Goal: Task Accomplishment & Management: Use online tool/utility

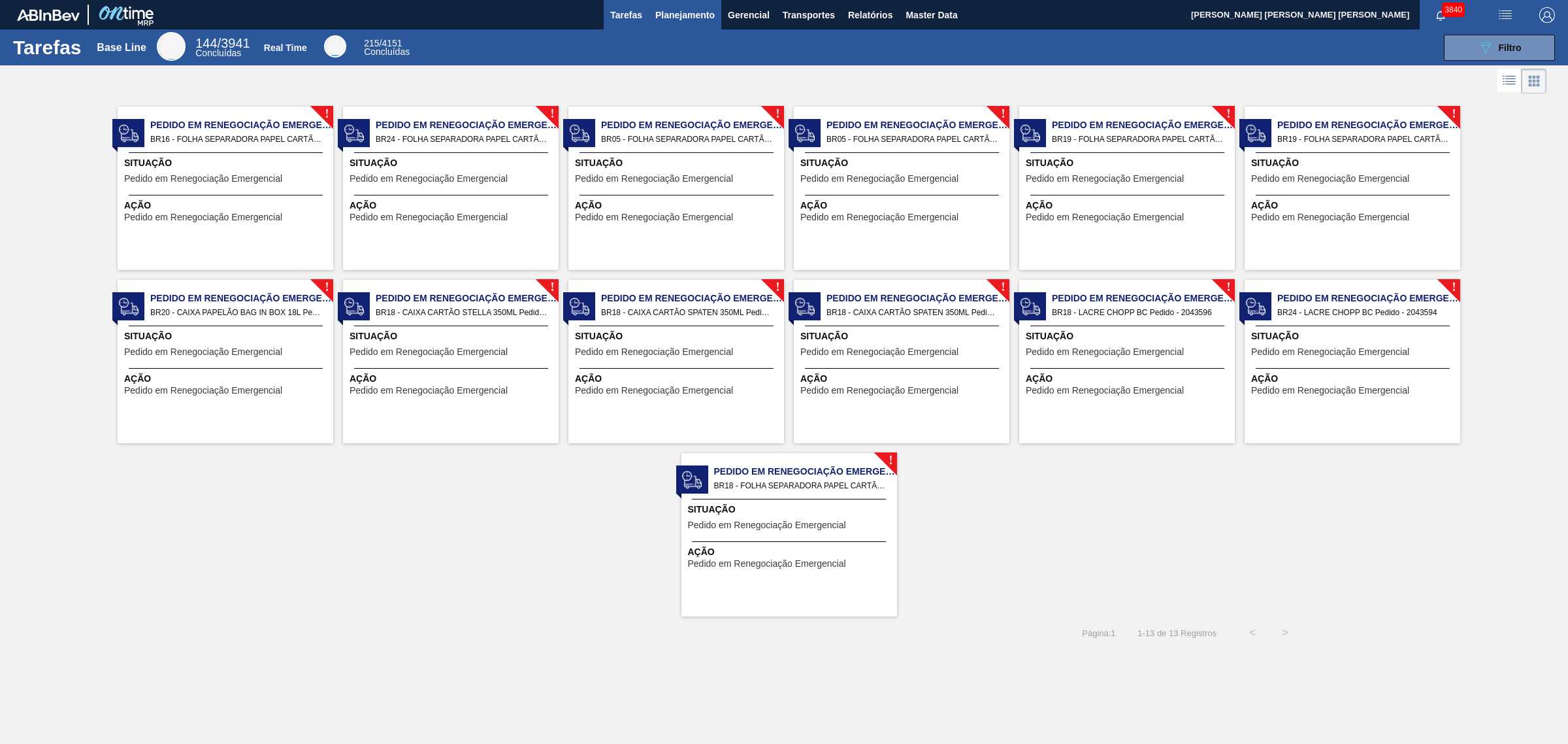
click at [688, 13] on span "Planejamento" at bounding box center [685, 15] width 60 height 15
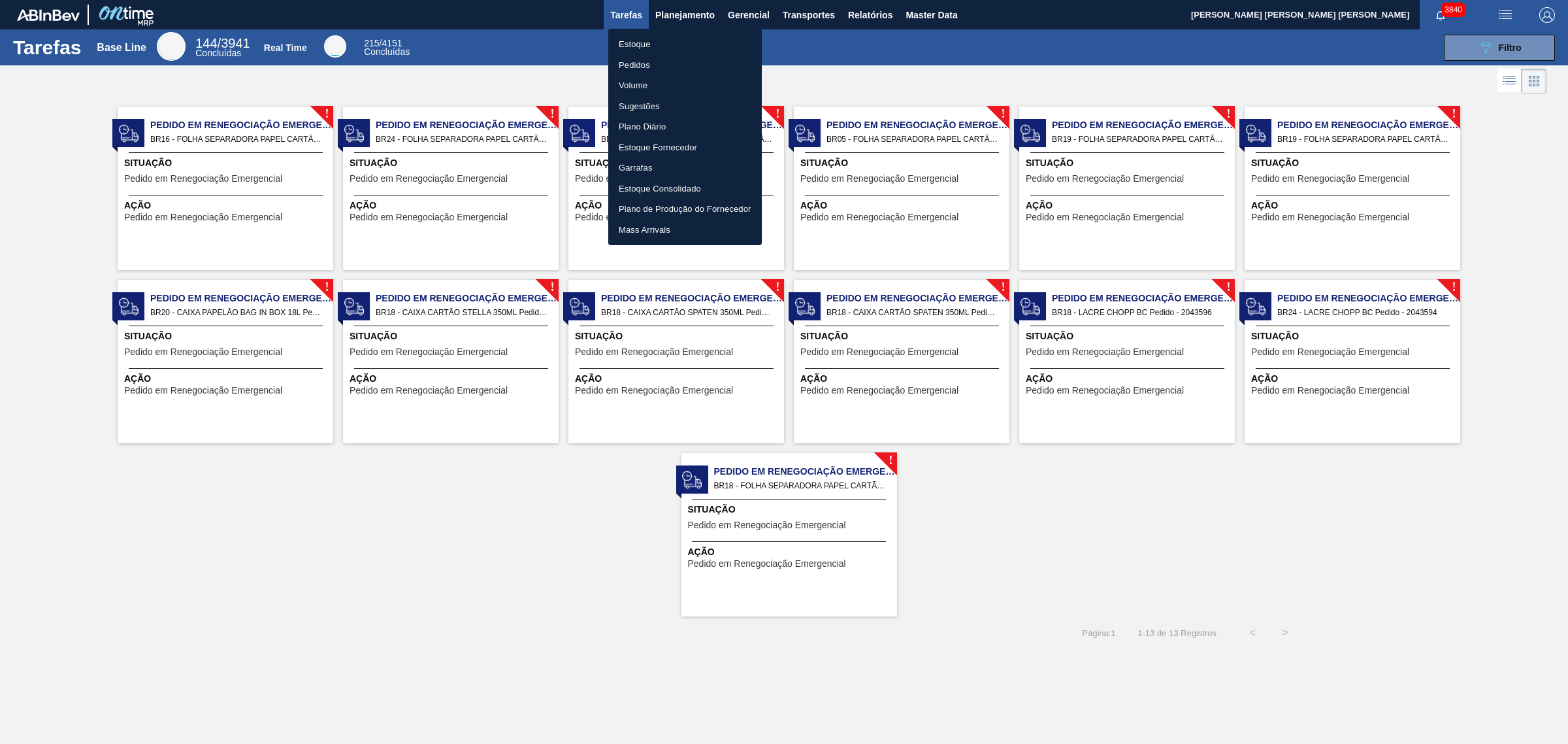
click at [639, 43] on li "Estoque" at bounding box center [685, 44] width 153 height 21
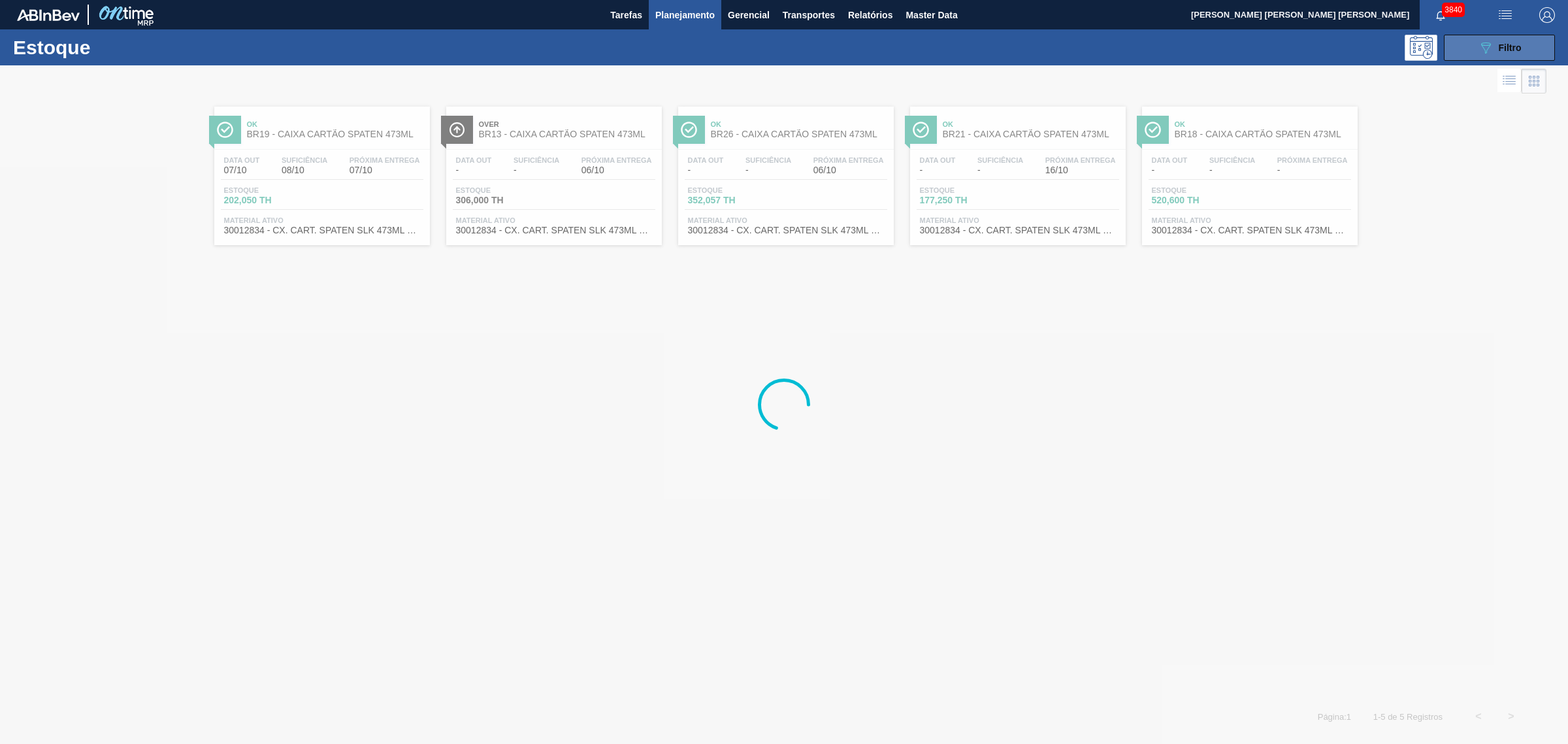
click at [1485, 50] on icon "089F7B8B-B2A5-4AFE-B5C0-19BA573D28AC" at bounding box center [1485, 48] width 15 height 15
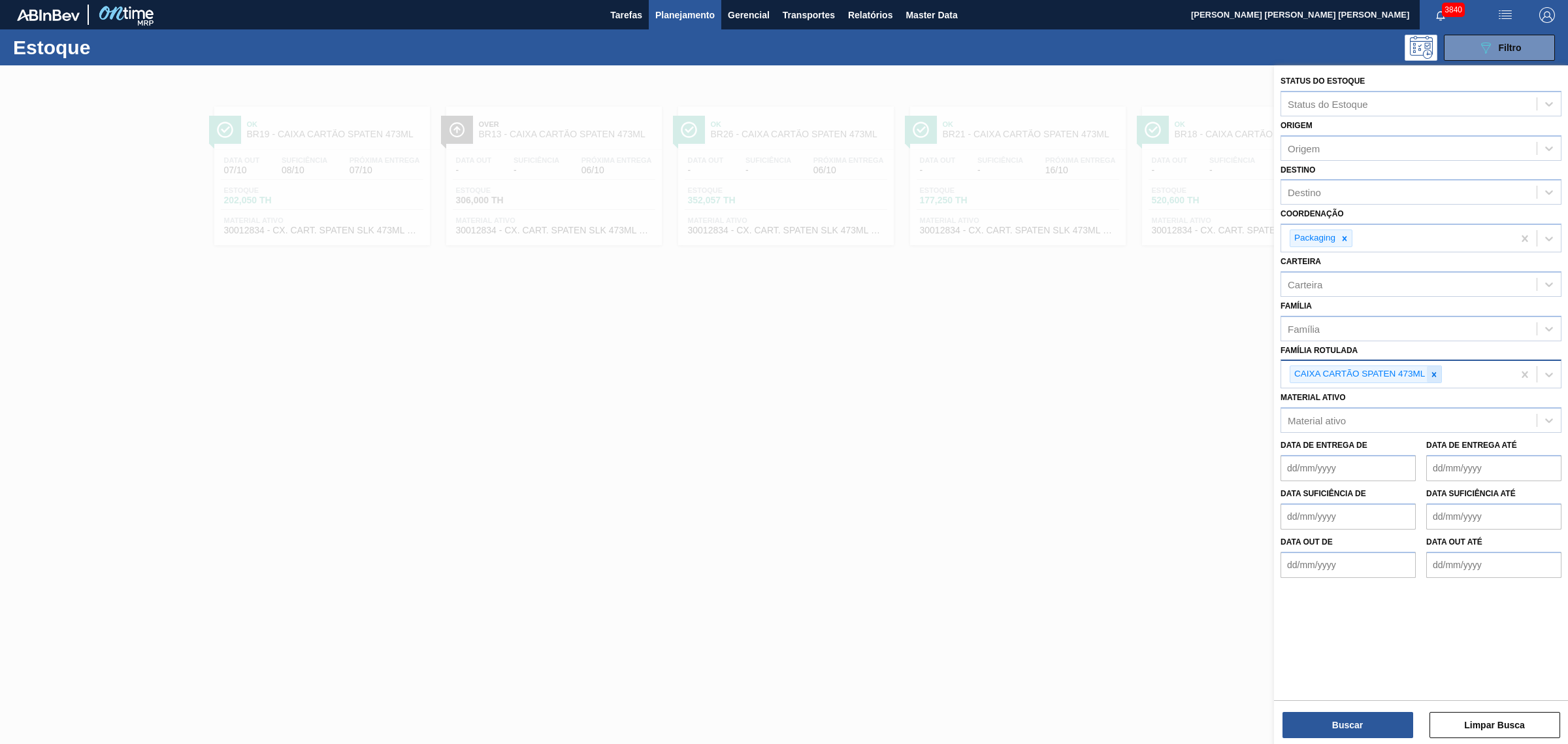
click at [1427, 369] on div at bounding box center [1433, 374] width 14 height 16
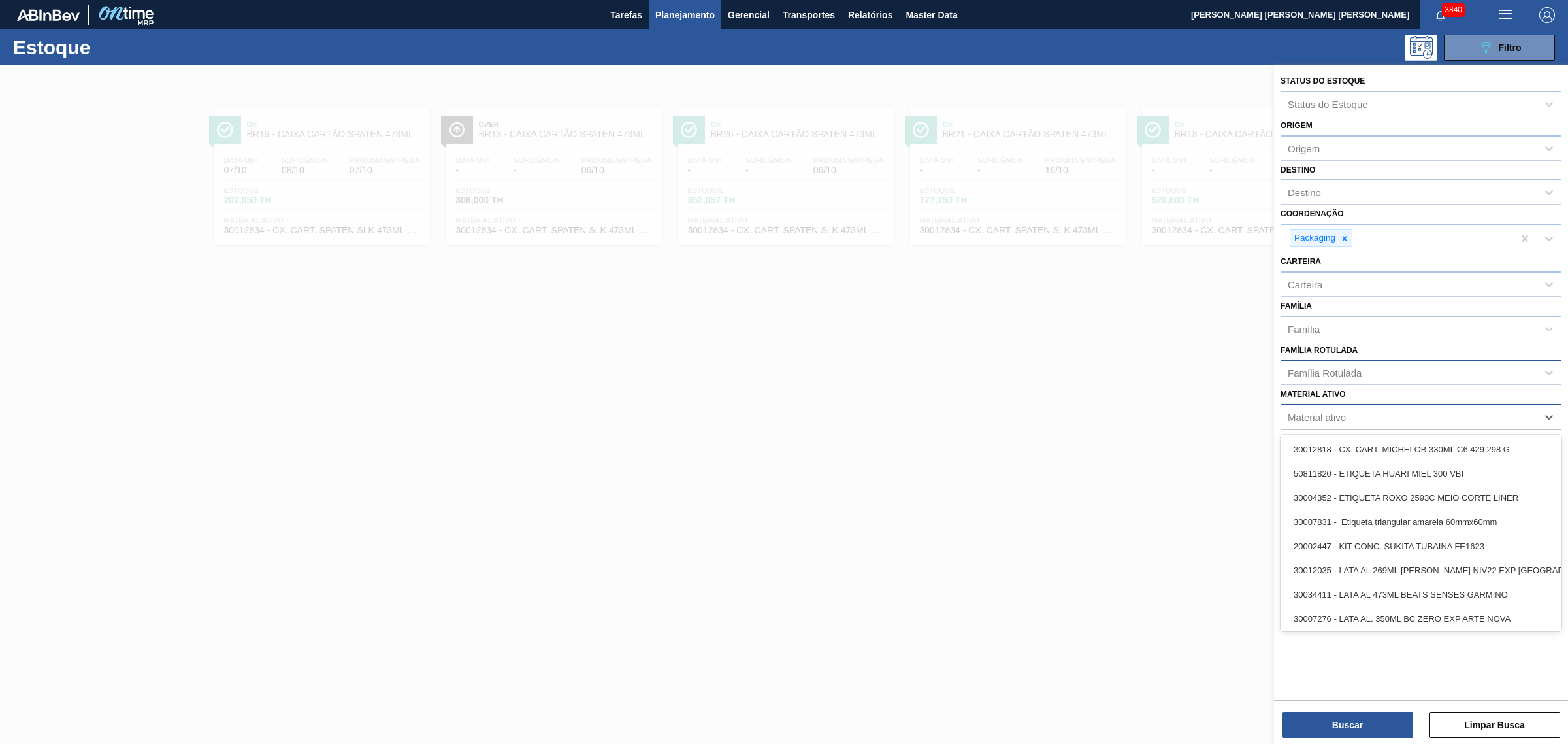
click at [1399, 425] on div "Material ativo" at bounding box center [1421, 417] width 281 height 25
paste ativo "30012828"
type ativo "30012828"
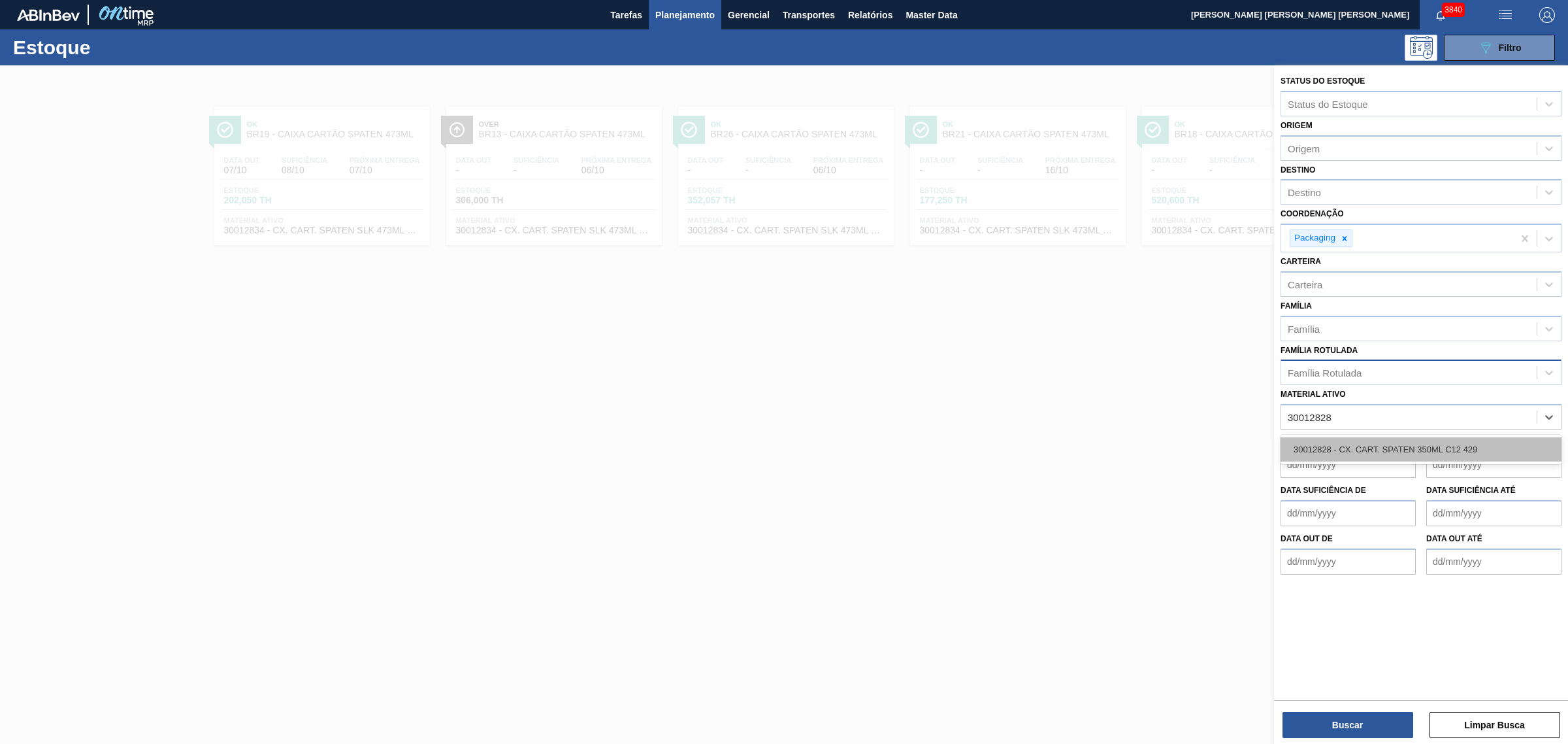
click at [1384, 443] on div "30012828 - CX. CART. SPATEN 350ML C12 429" at bounding box center [1421, 449] width 281 height 24
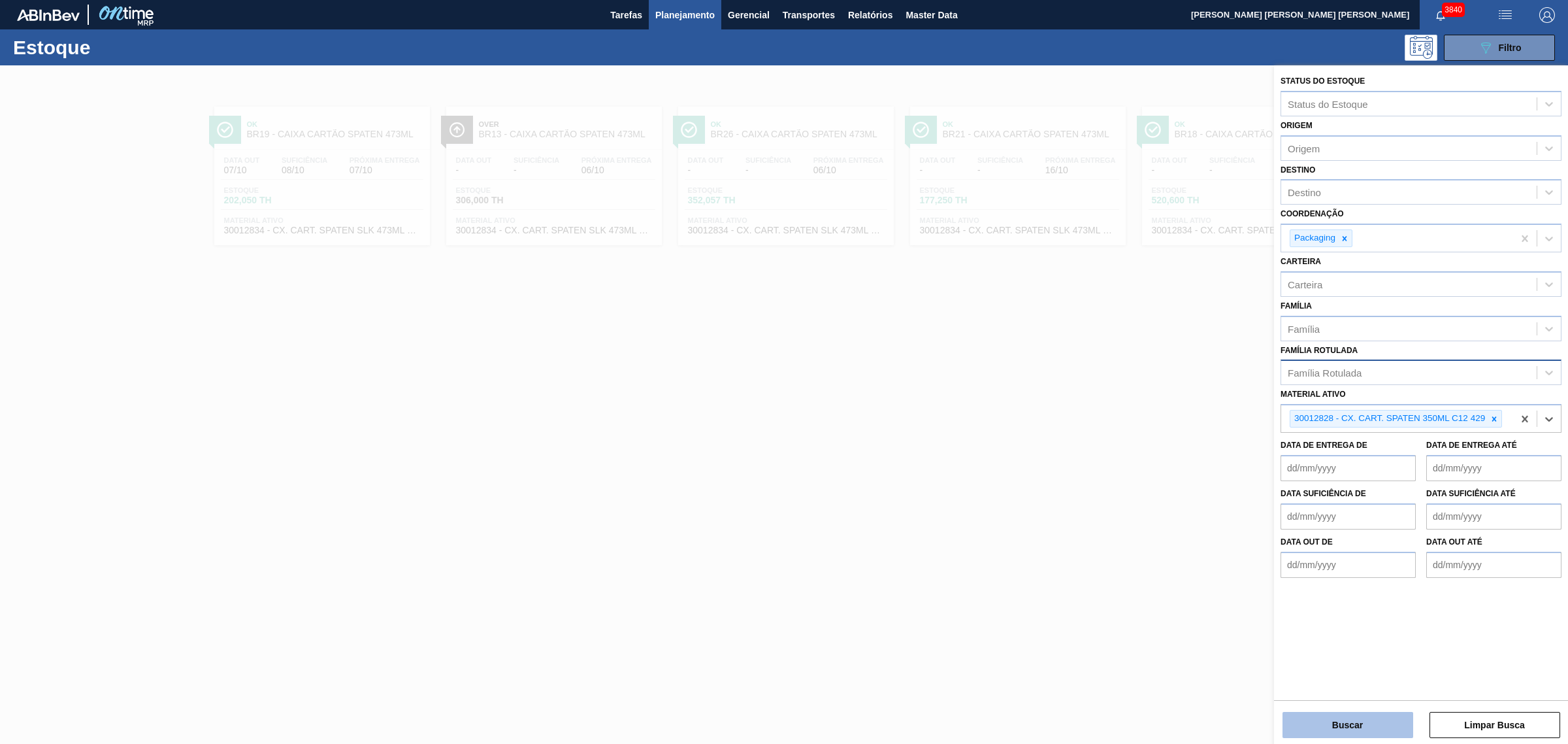
click at [1373, 729] on button "Buscar" at bounding box center [1348, 725] width 131 height 26
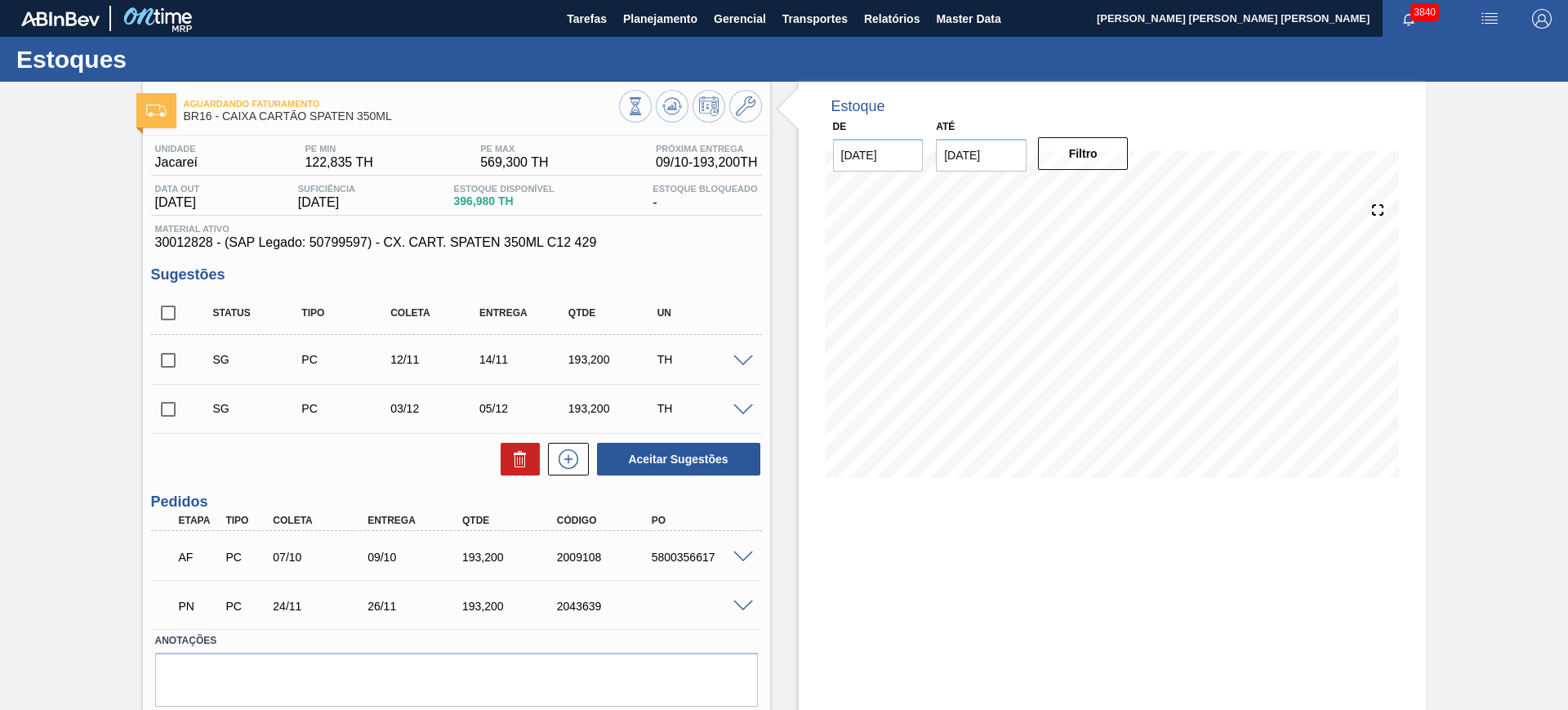
click at [740, 358] on span at bounding box center [742, 362] width 19 height 13
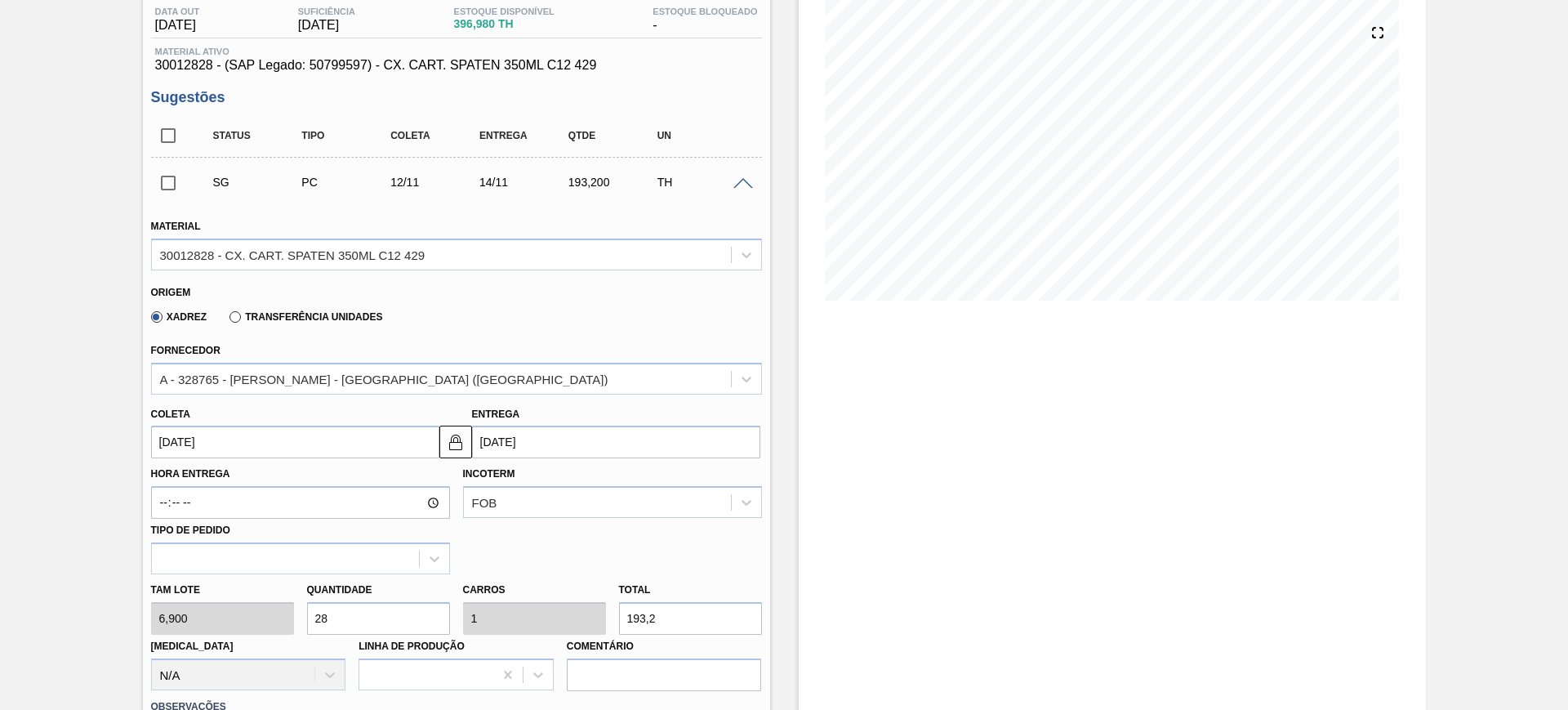
scroll to position [204, 0]
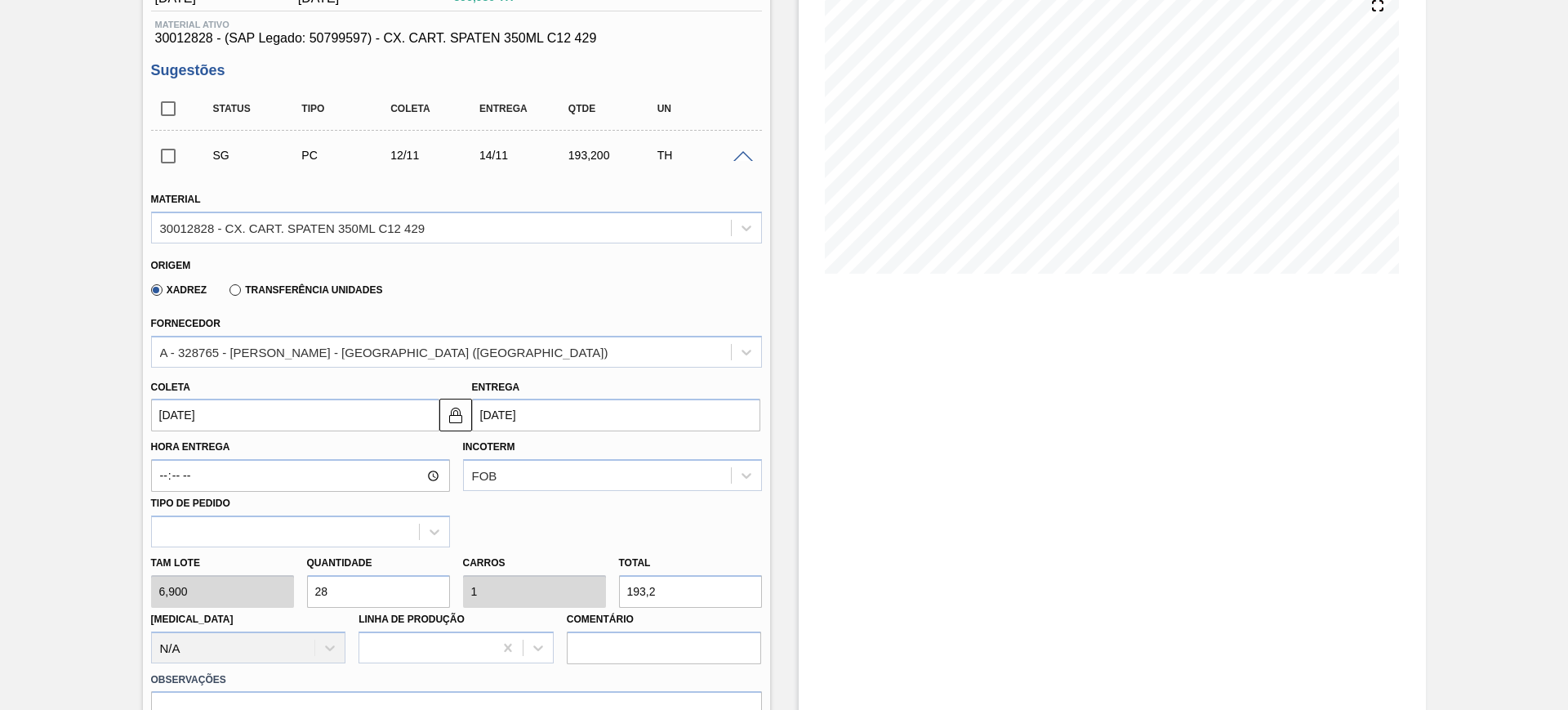
click at [657, 589] on input "193,2" at bounding box center [690, 591] width 143 height 33
type input "4"
type input "0,58"
type input "0,021"
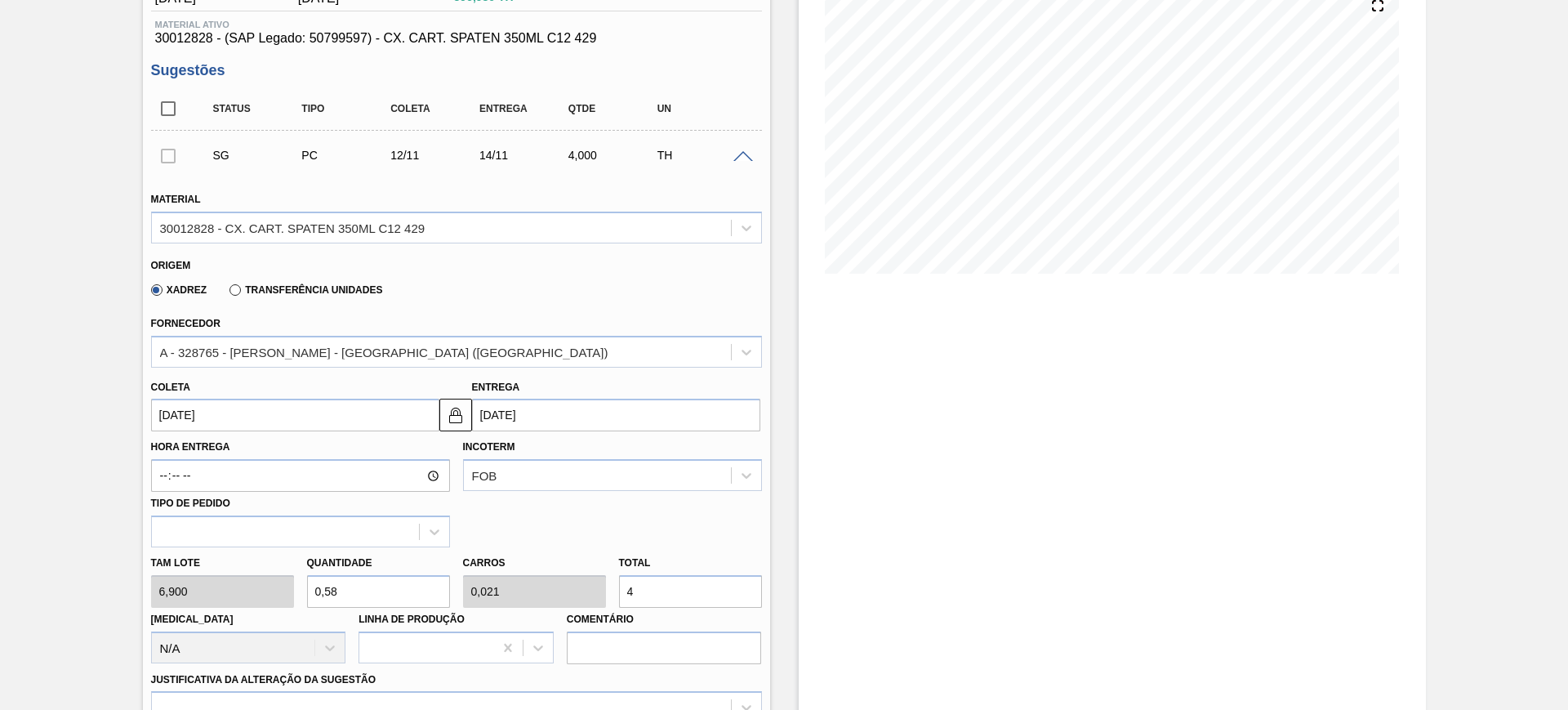
type input "4"
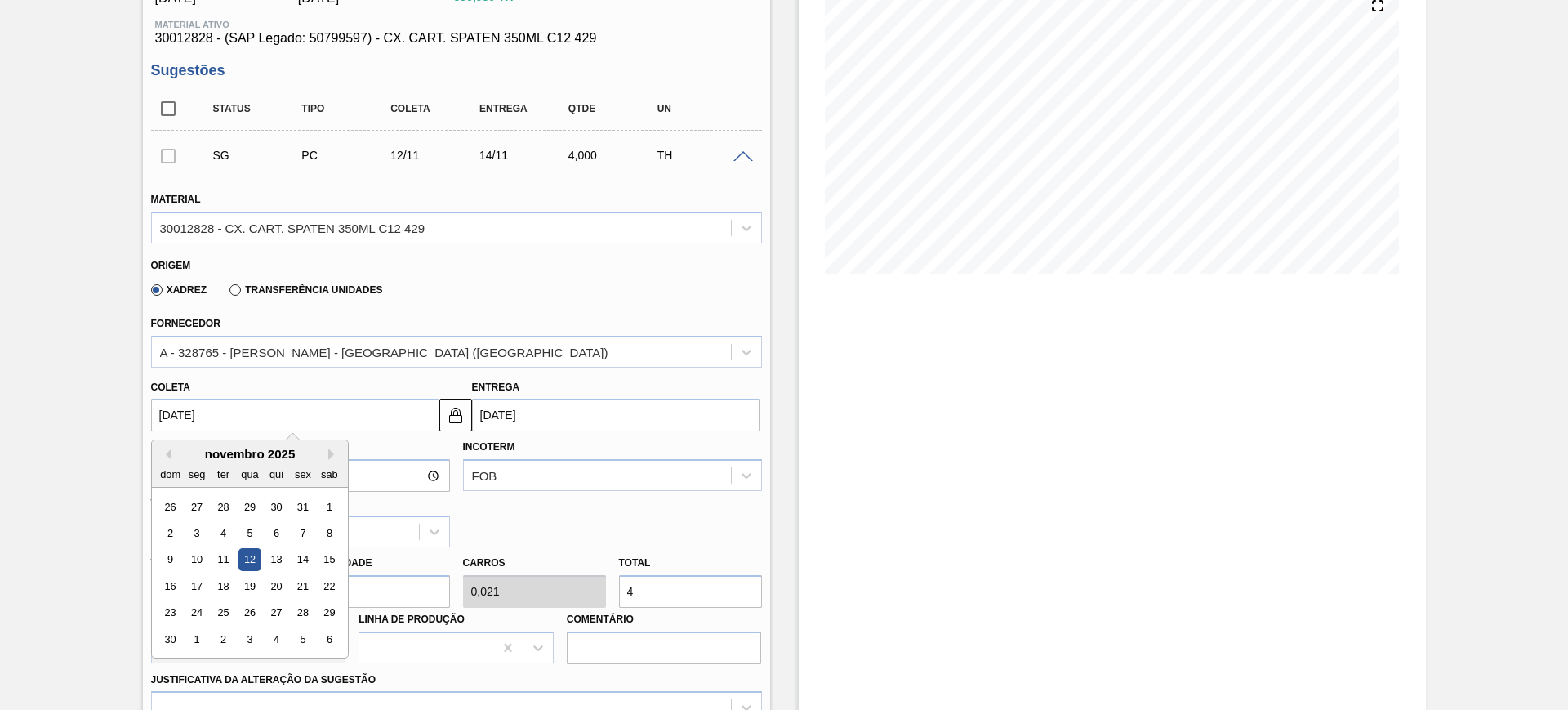
click at [369, 416] on input "[DATE]" at bounding box center [295, 414] width 288 height 33
click at [279, 549] on div "13" at bounding box center [275, 560] width 22 height 22
type input "[DATE]"
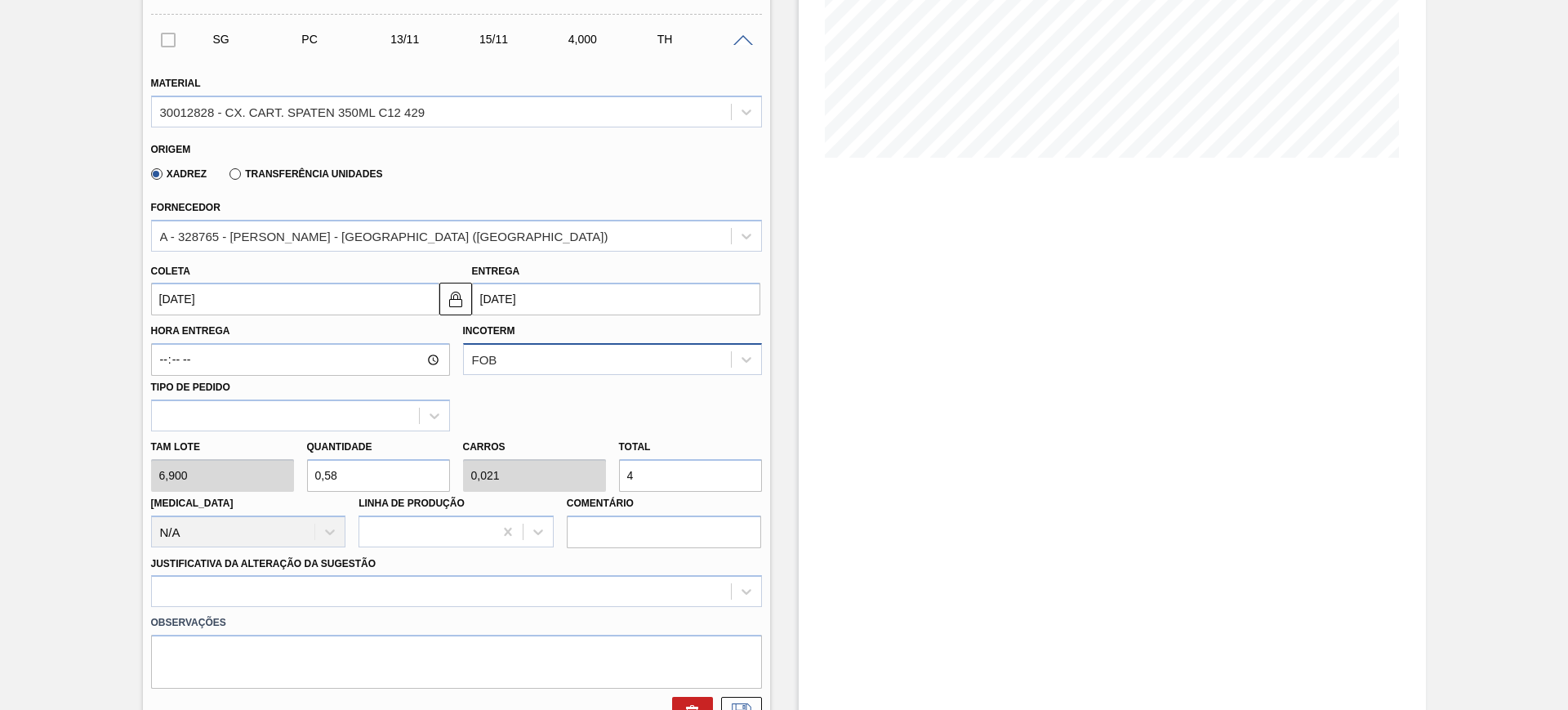
scroll to position [511, 0]
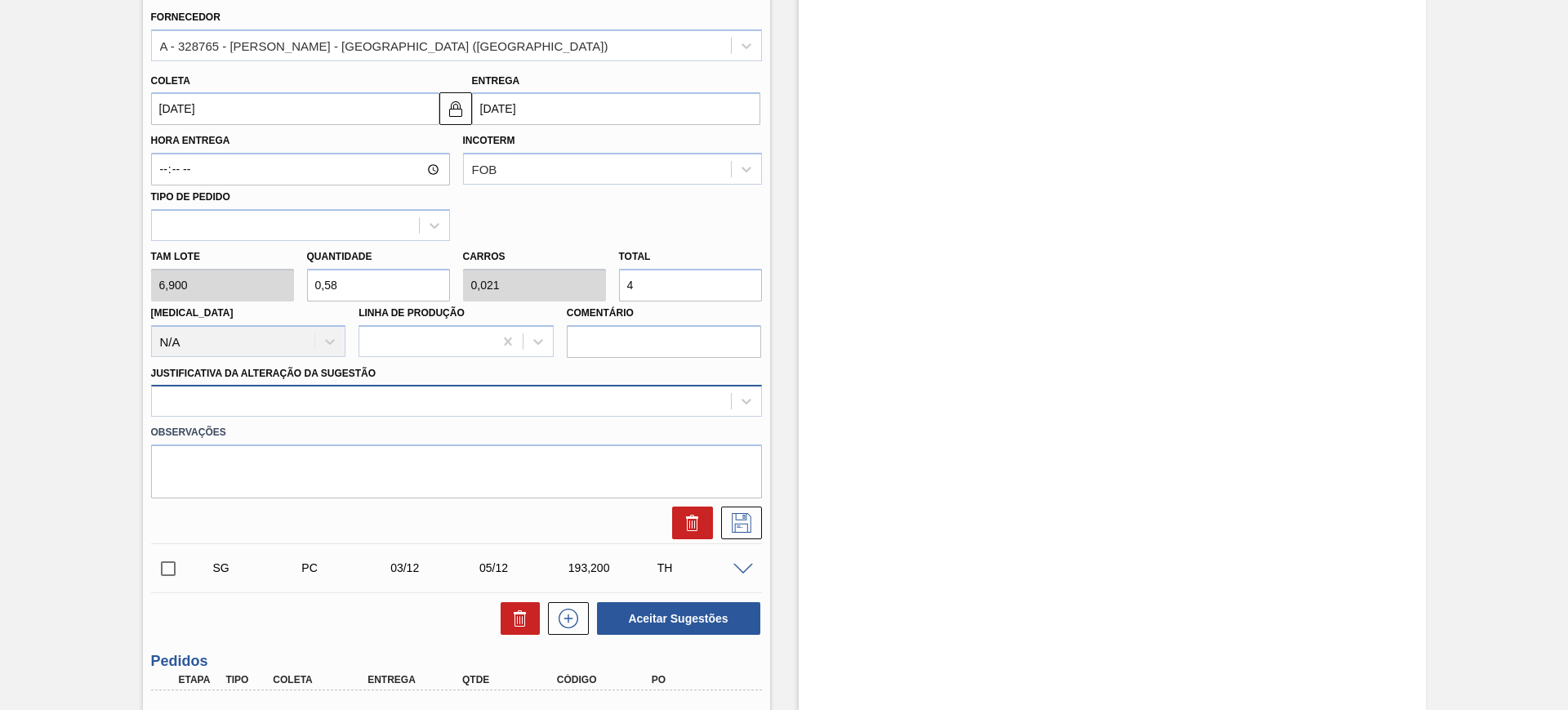
click at [457, 404] on div at bounding box center [442, 401] width 579 height 23
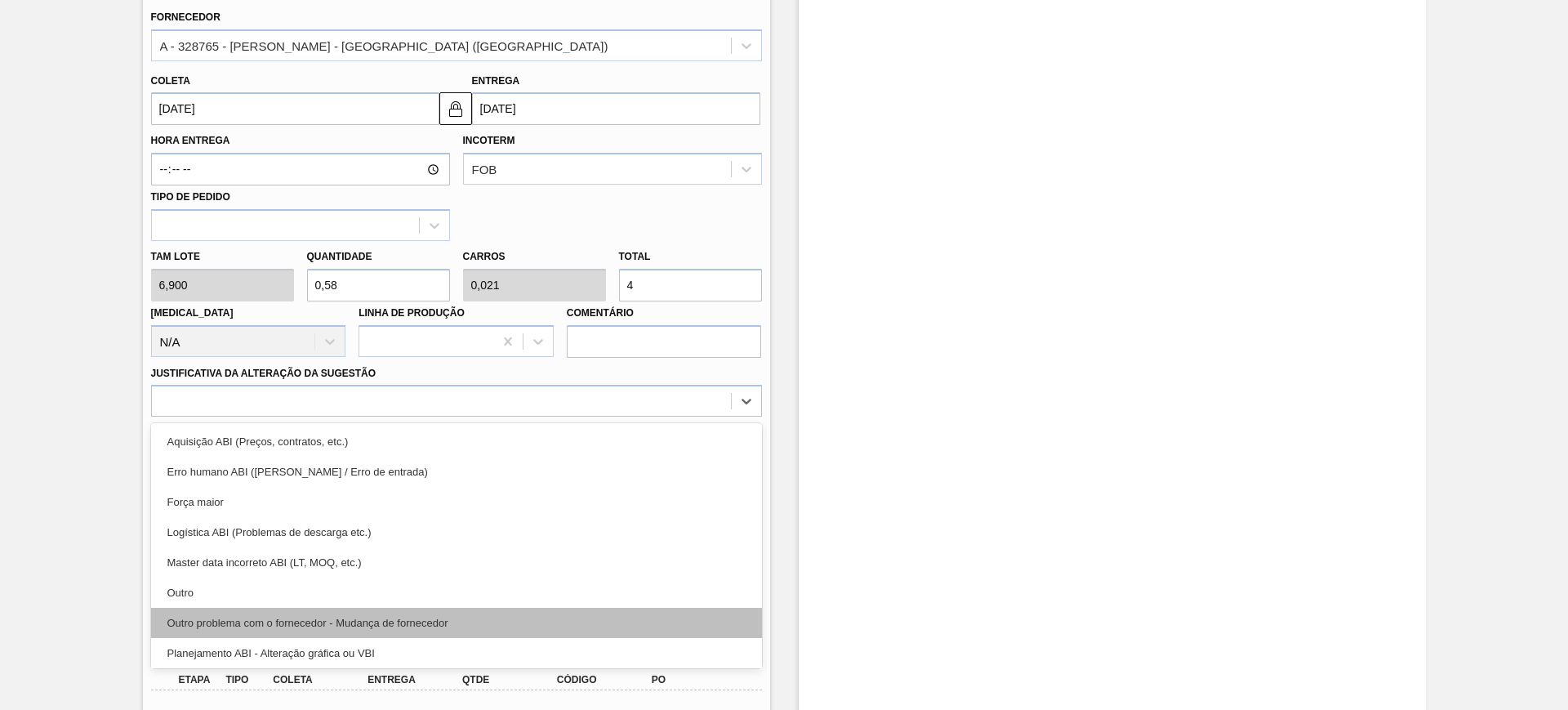
scroll to position [102, 0]
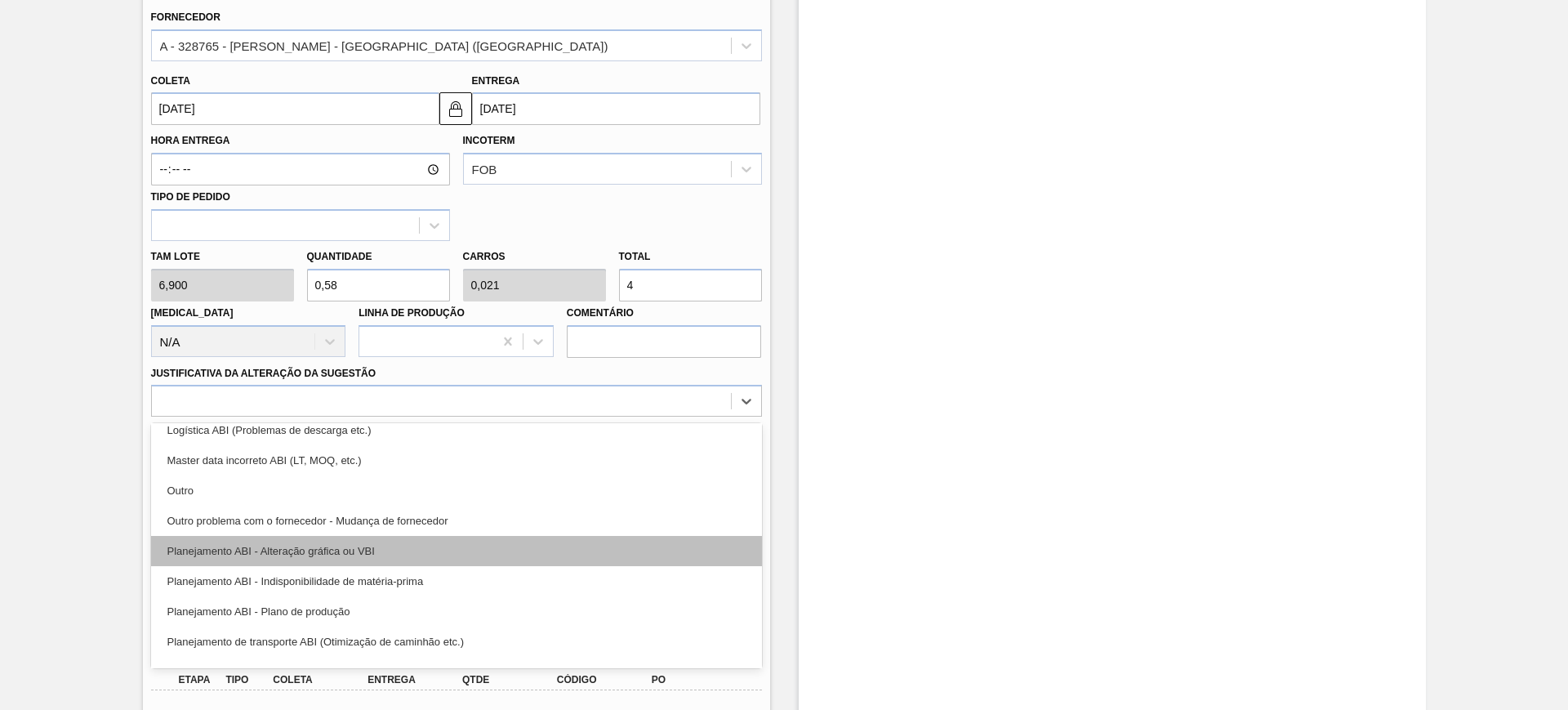
click at [490, 551] on div "Planejamento ABI - Alteração gráfica ou VBI" at bounding box center [457, 551] width 611 height 30
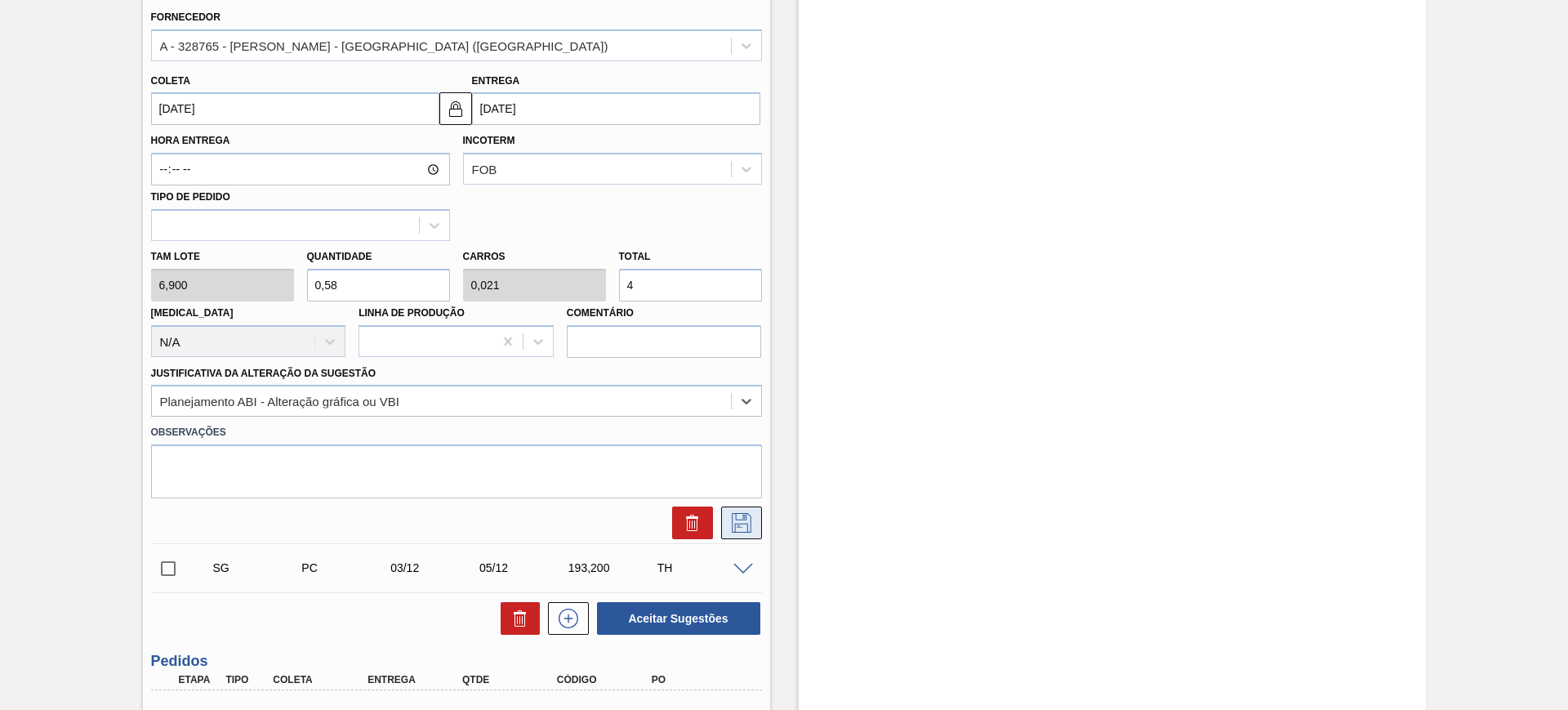
click at [751, 522] on icon at bounding box center [740, 522] width 26 height 19
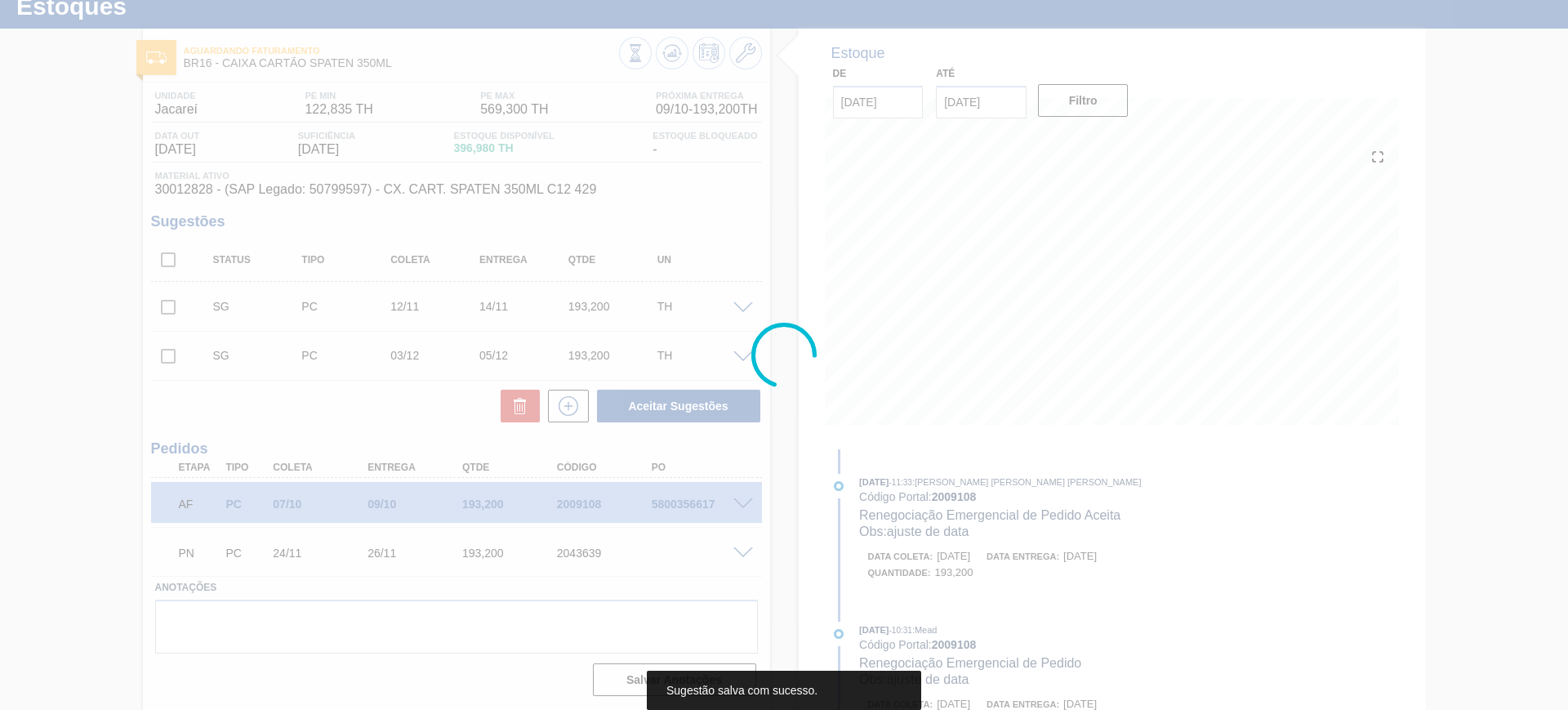
scroll to position [53, 0]
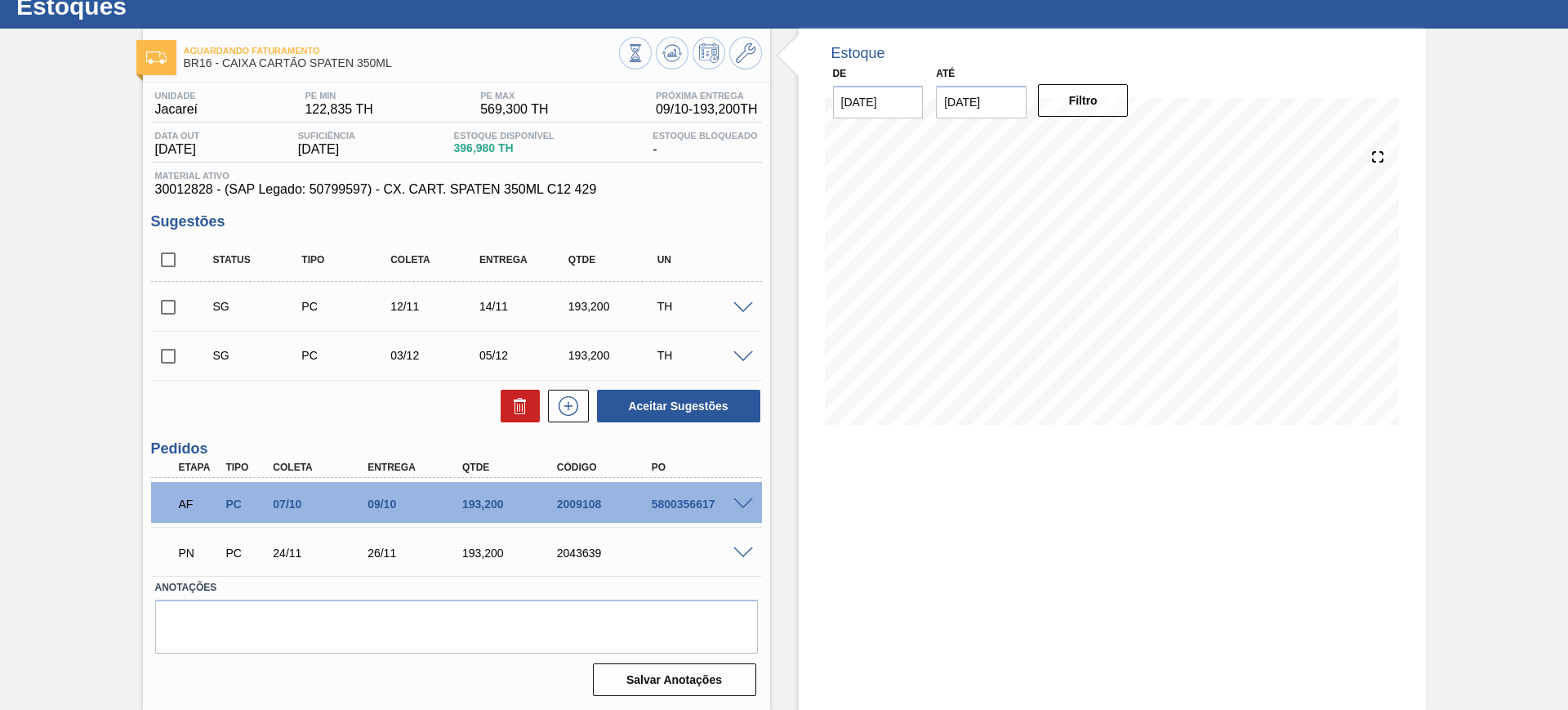
click at [750, 306] on span at bounding box center [742, 308] width 19 height 13
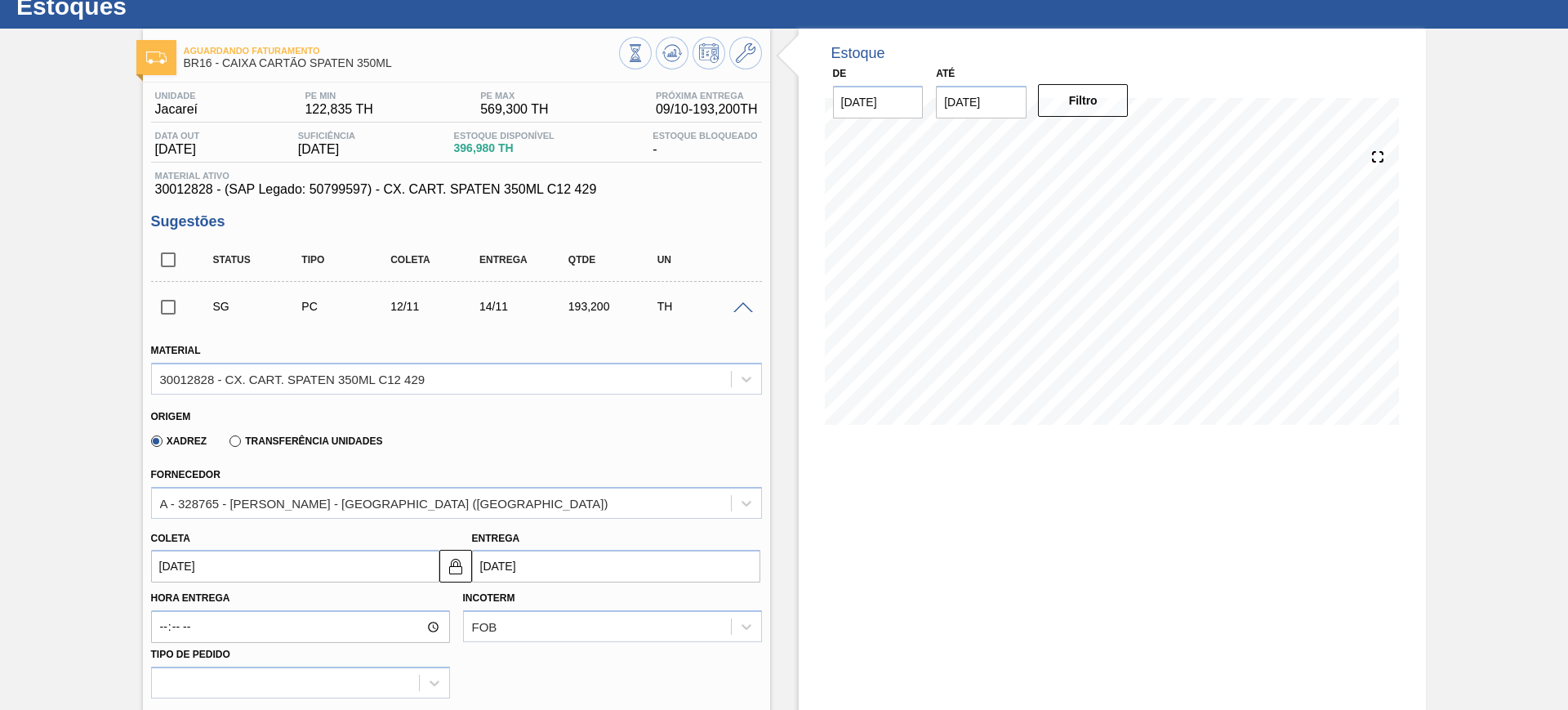
scroll to position [511, 0]
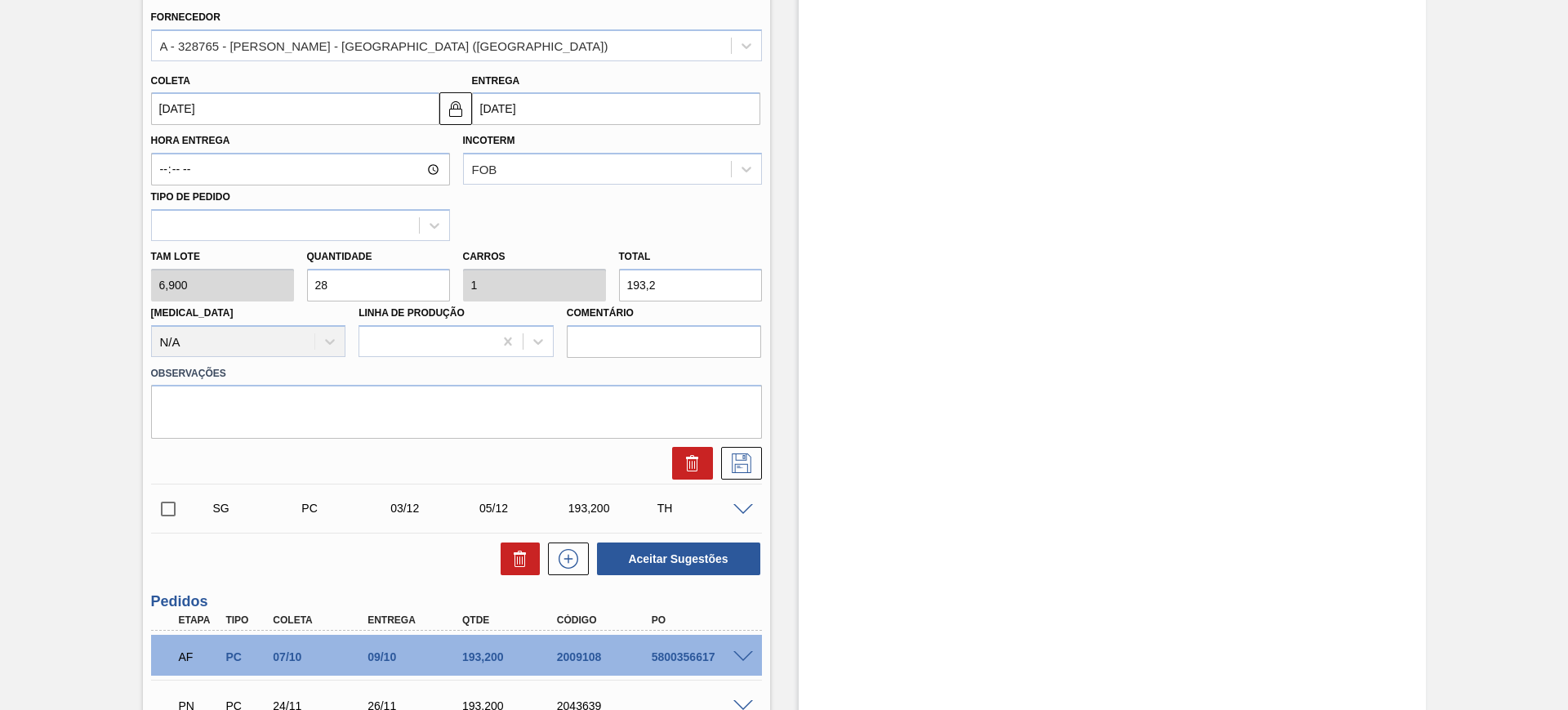
click at [663, 281] on input "193,2" at bounding box center [690, 285] width 143 height 33
type input "0,58"
type input "0,021"
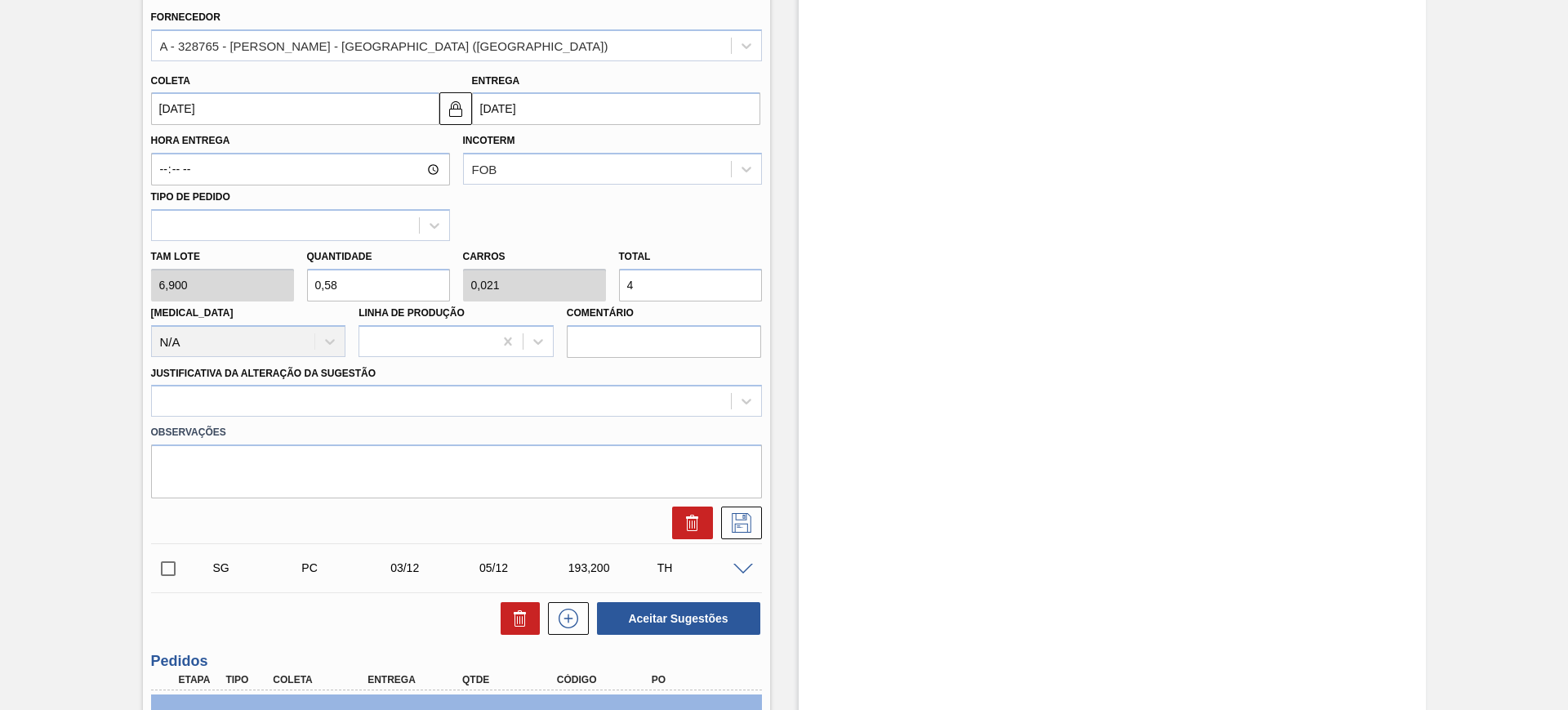
type input "4"
click at [389, 110] on input "[DATE]" at bounding box center [295, 108] width 288 height 33
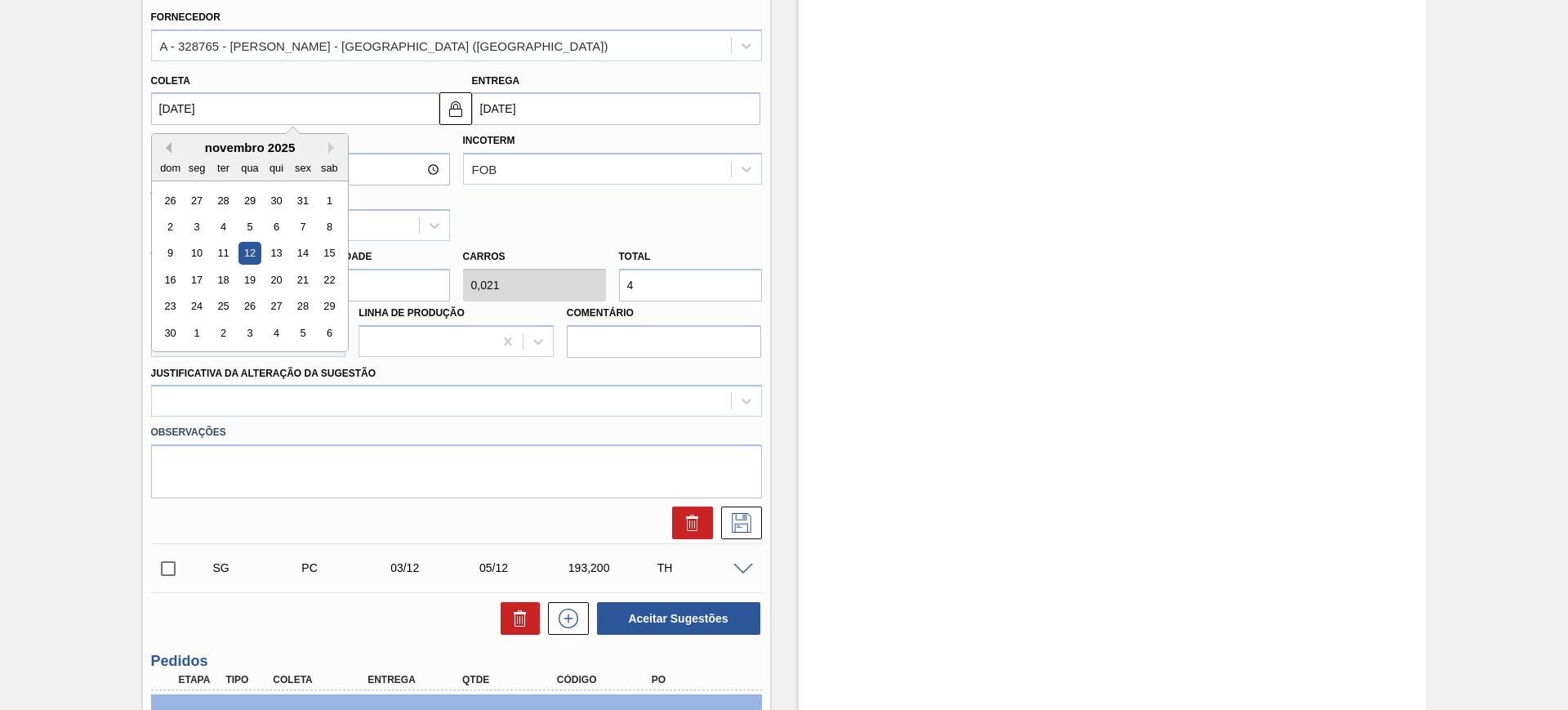
click at [167, 147] on button "Previous Month" at bounding box center [166, 148] width 12 height 12
click at [223, 224] on div "7" at bounding box center [223, 227] width 22 height 22
type input "[DATE]"
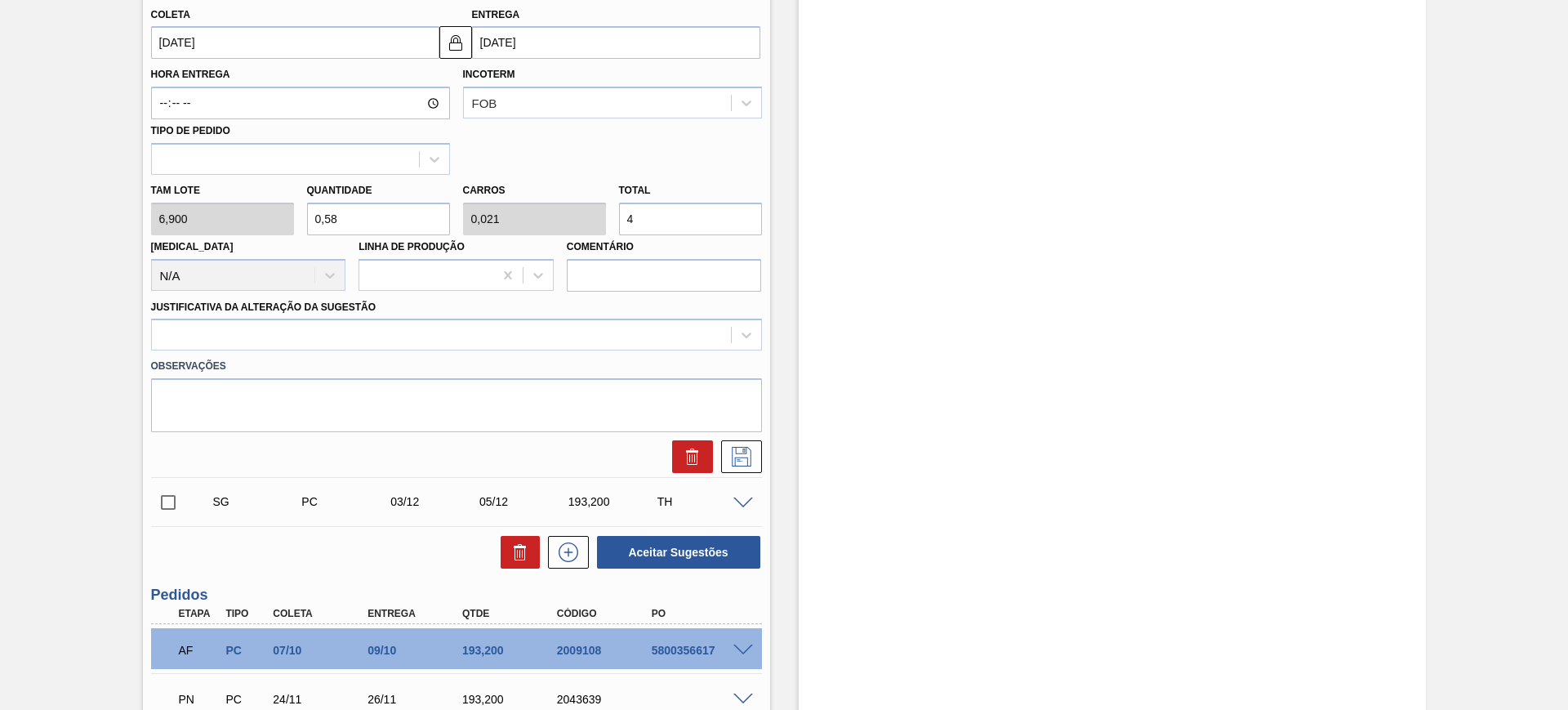
scroll to position [613, 0]
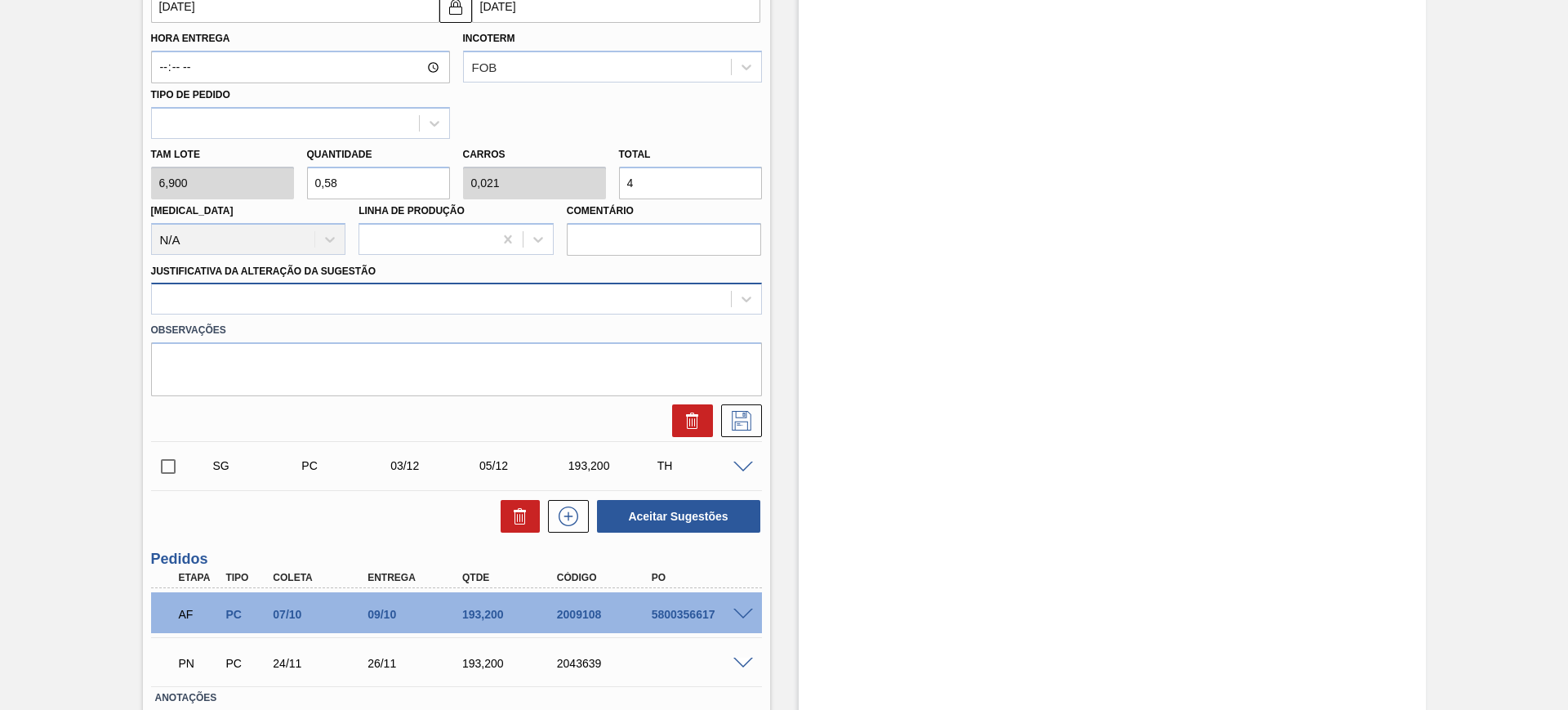
click at [649, 302] on div at bounding box center [442, 300] width 579 height 23
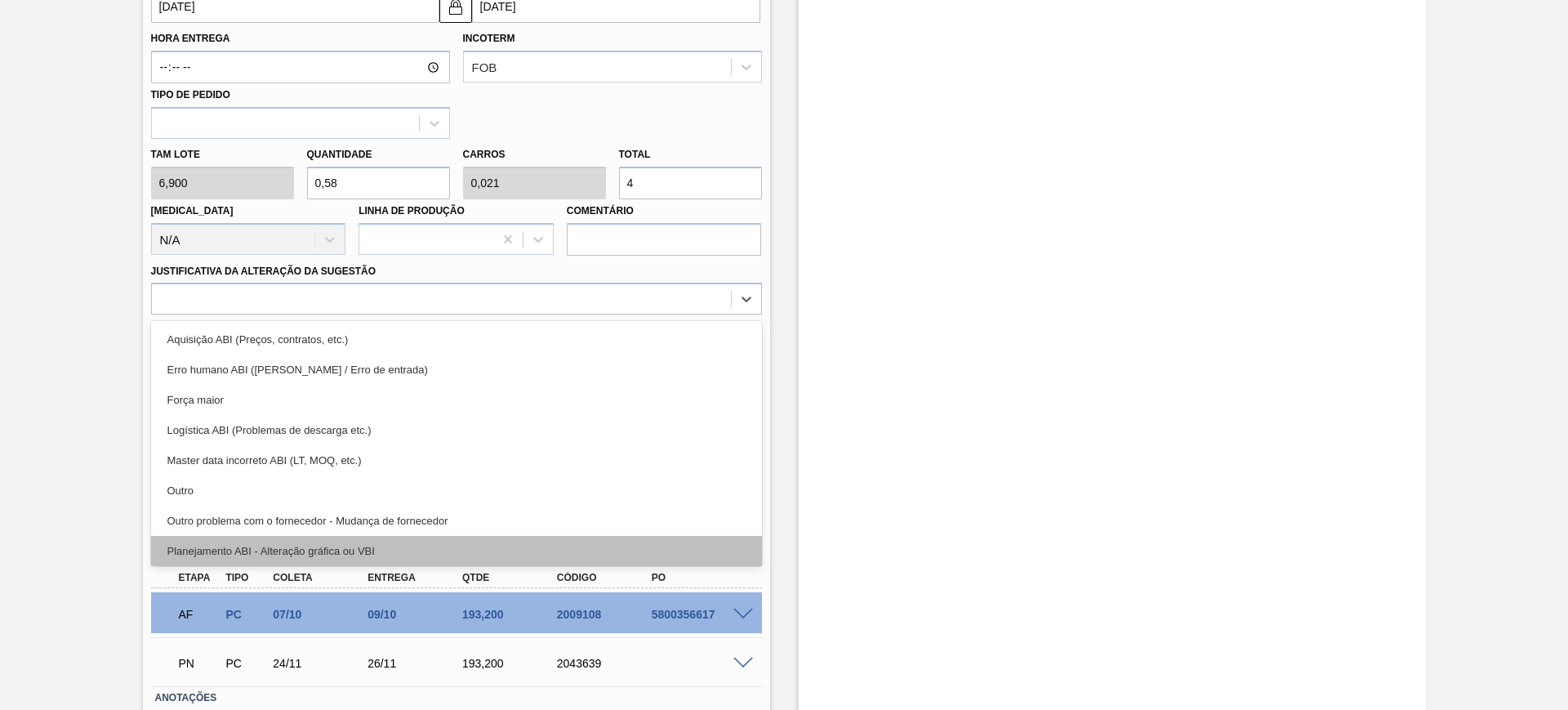
click at [471, 548] on div "Planejamento ABI - Alteração gráfica ou VBI" at bounding box center [457, 551] width 611 height 30
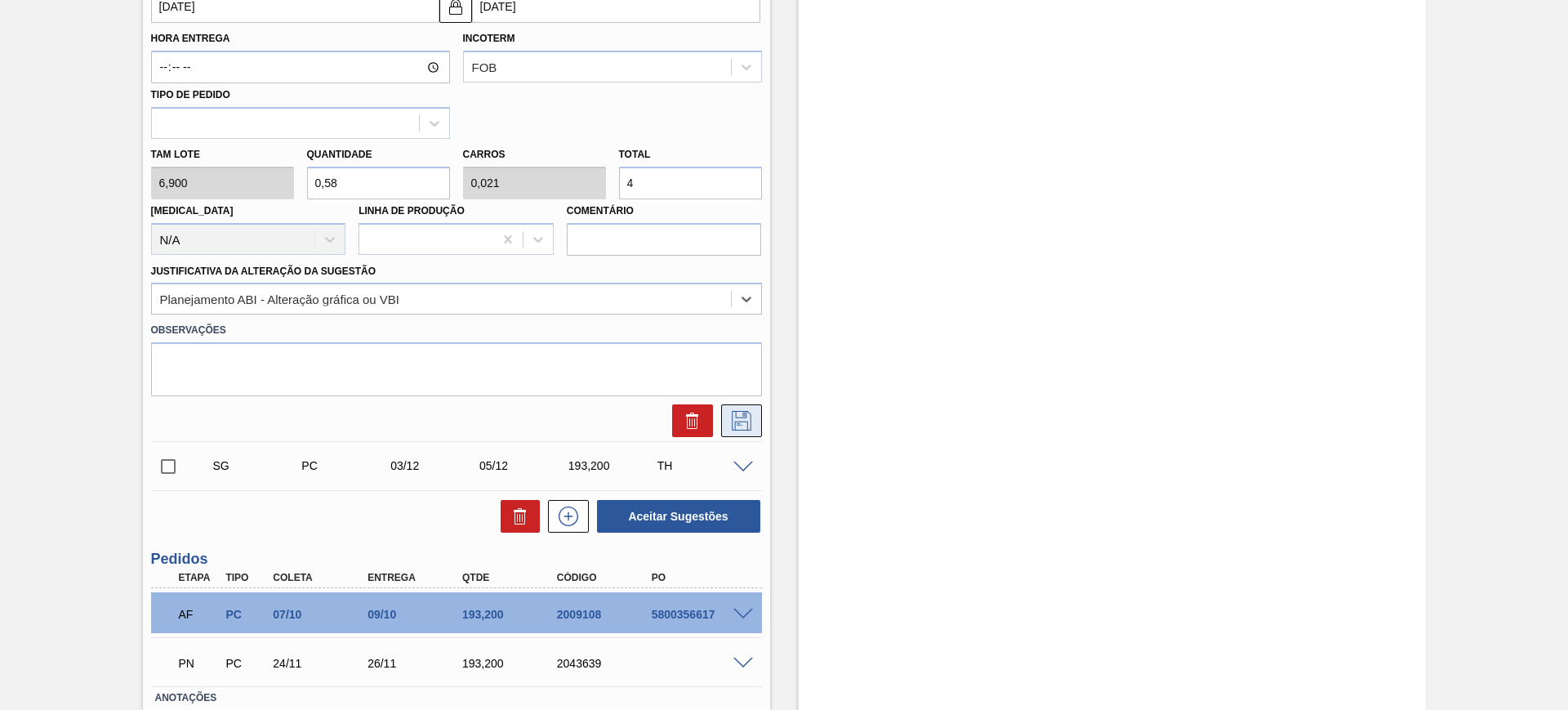
click at [740, 424] on icon at bounding box center [740, 420] width 26 height 19
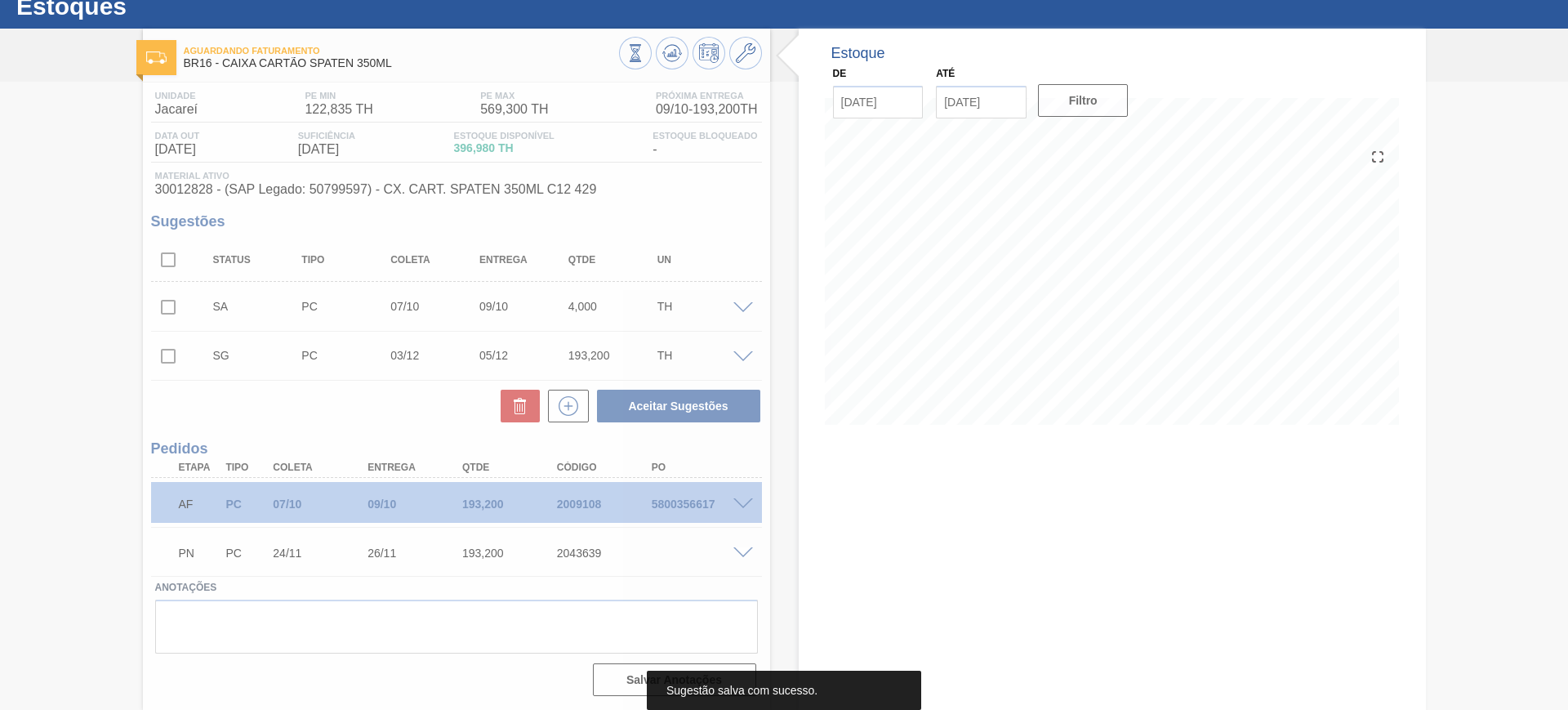
scroll to position [53, 0]
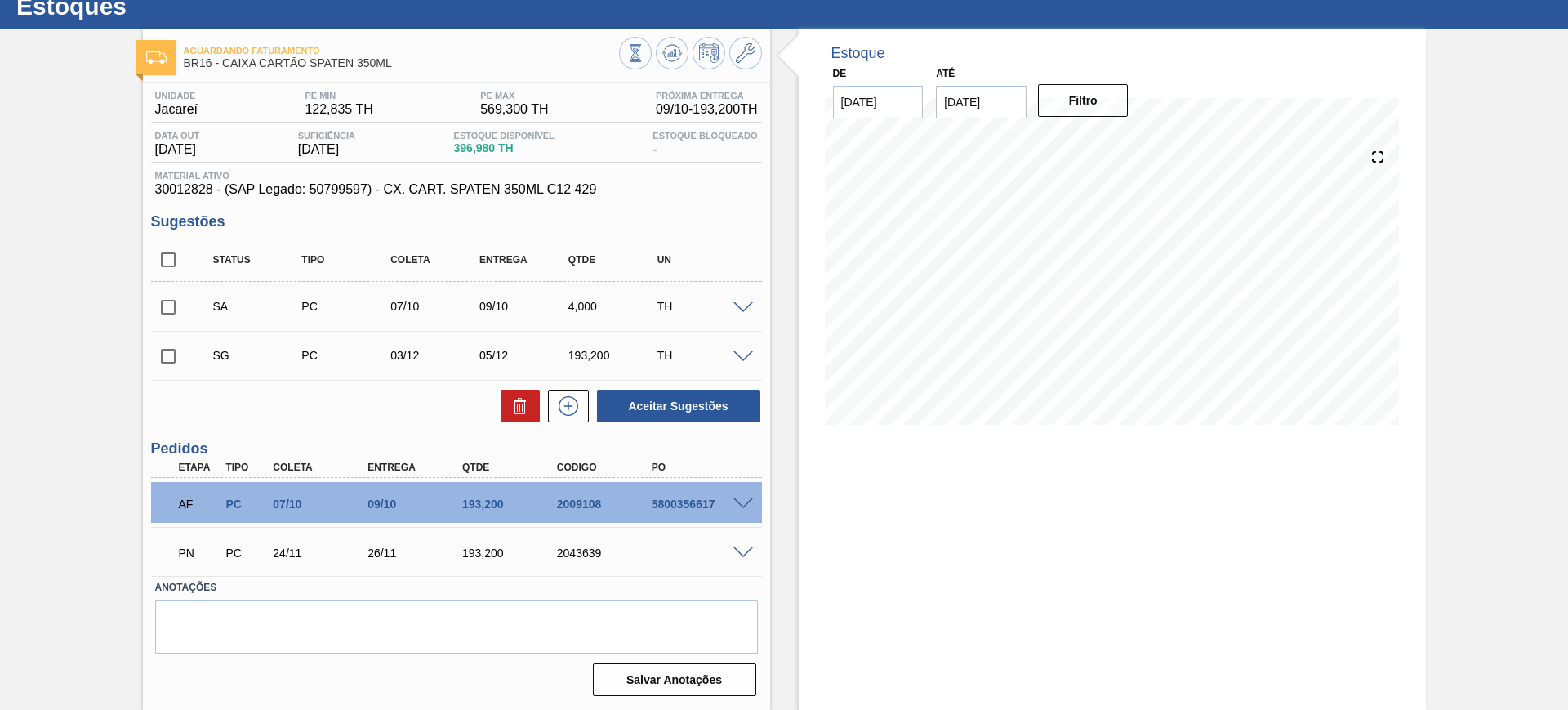
click at [150, 304] on div "Unidade Jacareí PE MIN 122,835 TH PE MAX 569,300 TH Próxima Entrega 09/10 - 193…" at bounding box center [456, 393] width 627 height 620
click at [170, 306] on input "checkbox" at bounding box center [168, 306] width 34 height 34
click at [669, 401] on button "Aceitar Sugestões" at bounding box center [678, 405] width 163 height 33
checkbox input "false"
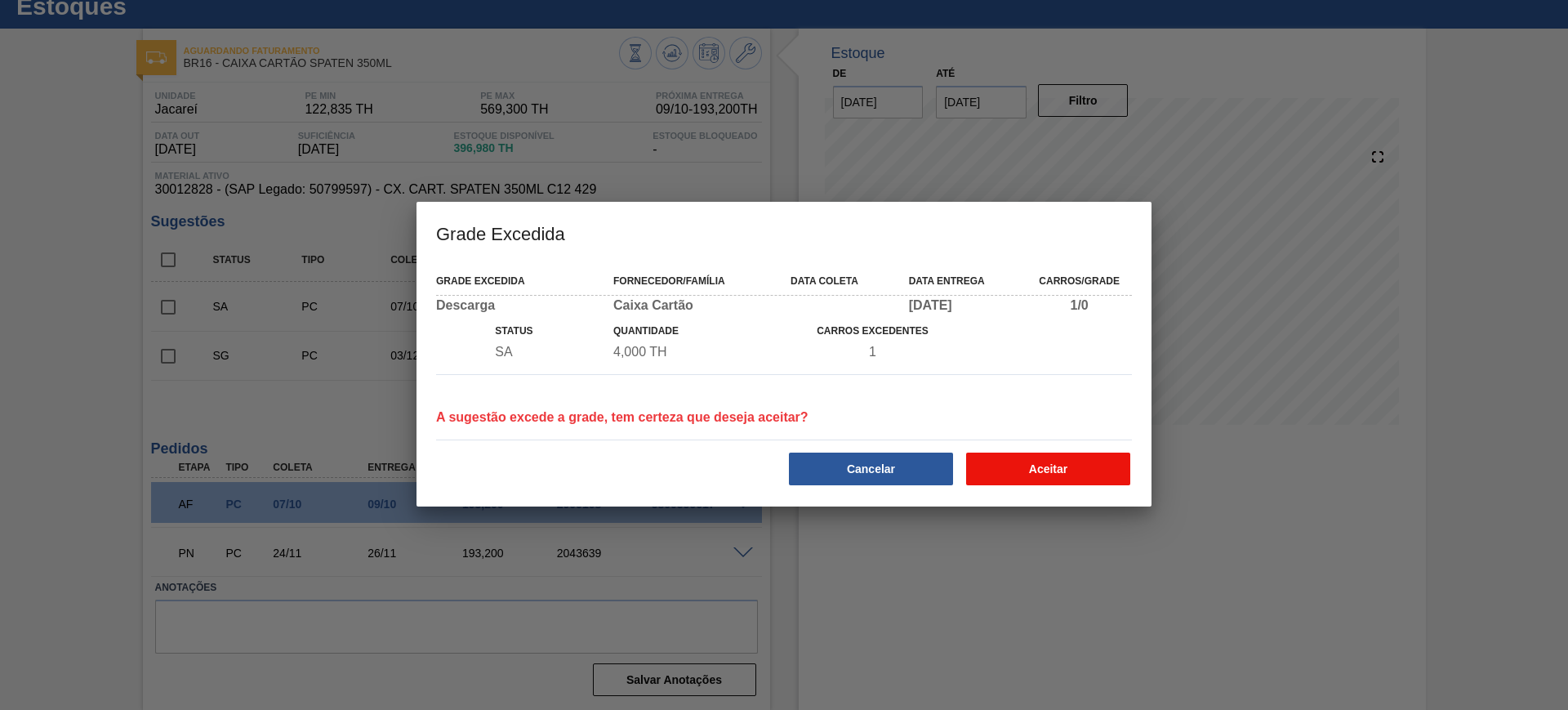
click at [1040, 466] on button "Aceitar" at bounding box center [1048, 469] width 164 height 33
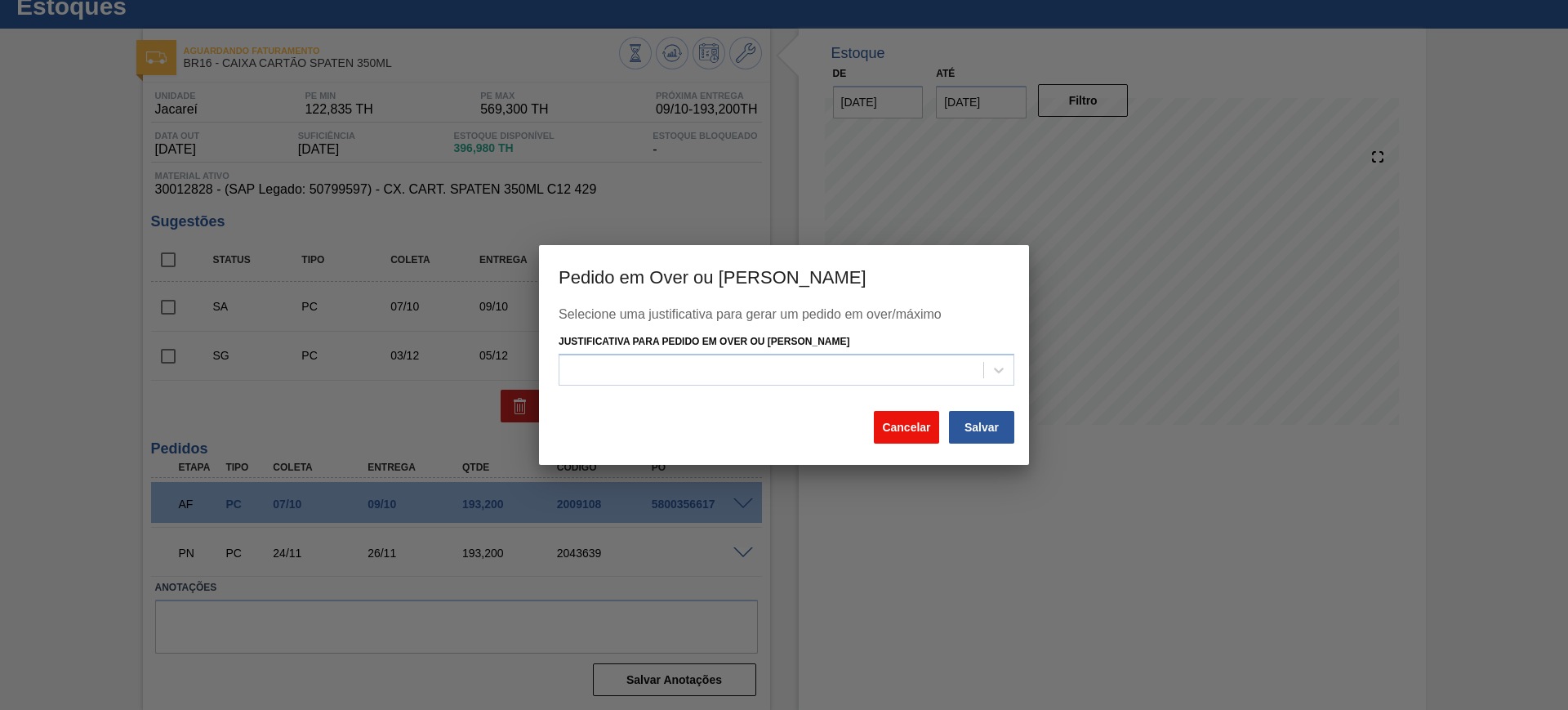
click at [903, 429] on button "Cancelar" at bounding box center [906, 427] width 65 height 33
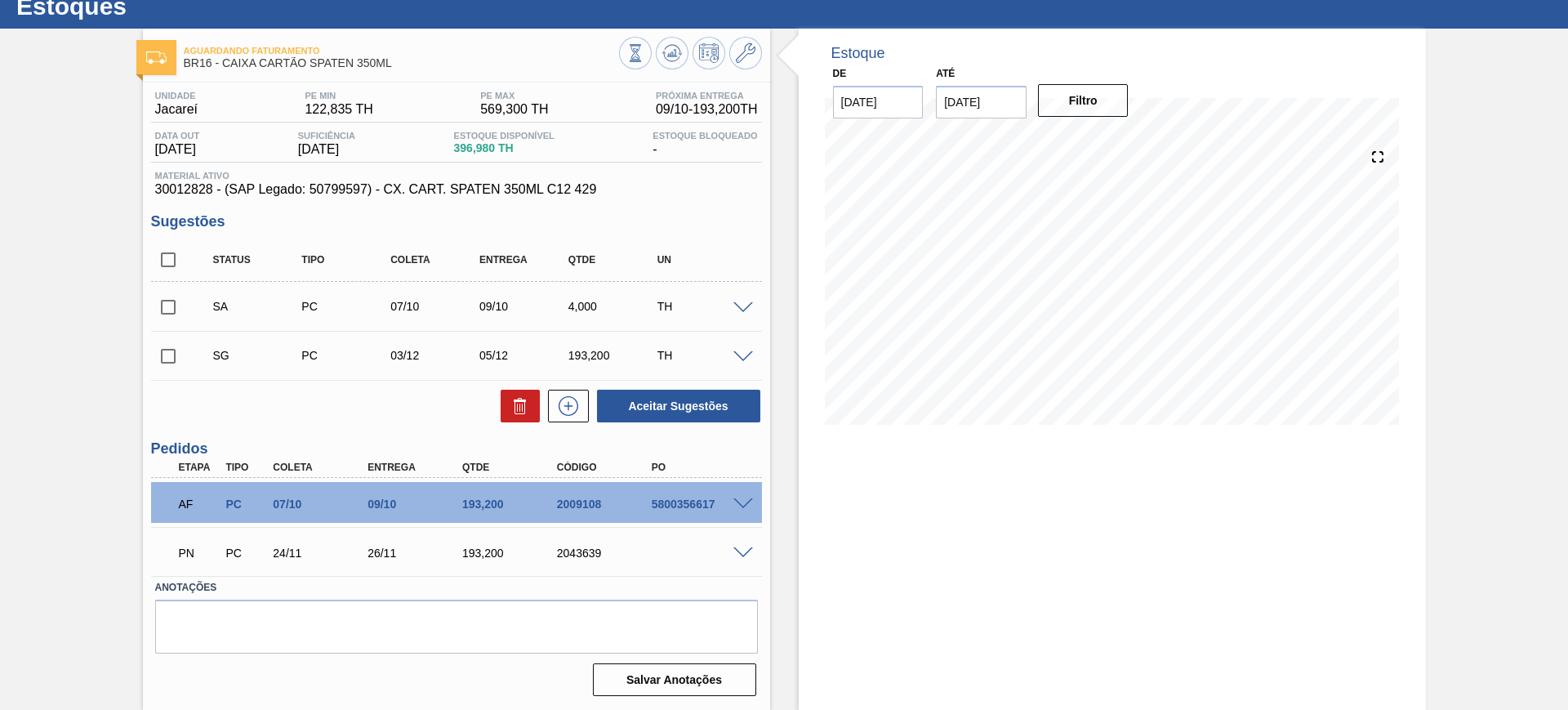
click at [737, 315] on div "SA PC 07/10 09/10 4,000 TH" at bounding box center [457, 306] width 611 height 41
click at [737, 308] on span at bounding box center [742, 308] width 19 height 13
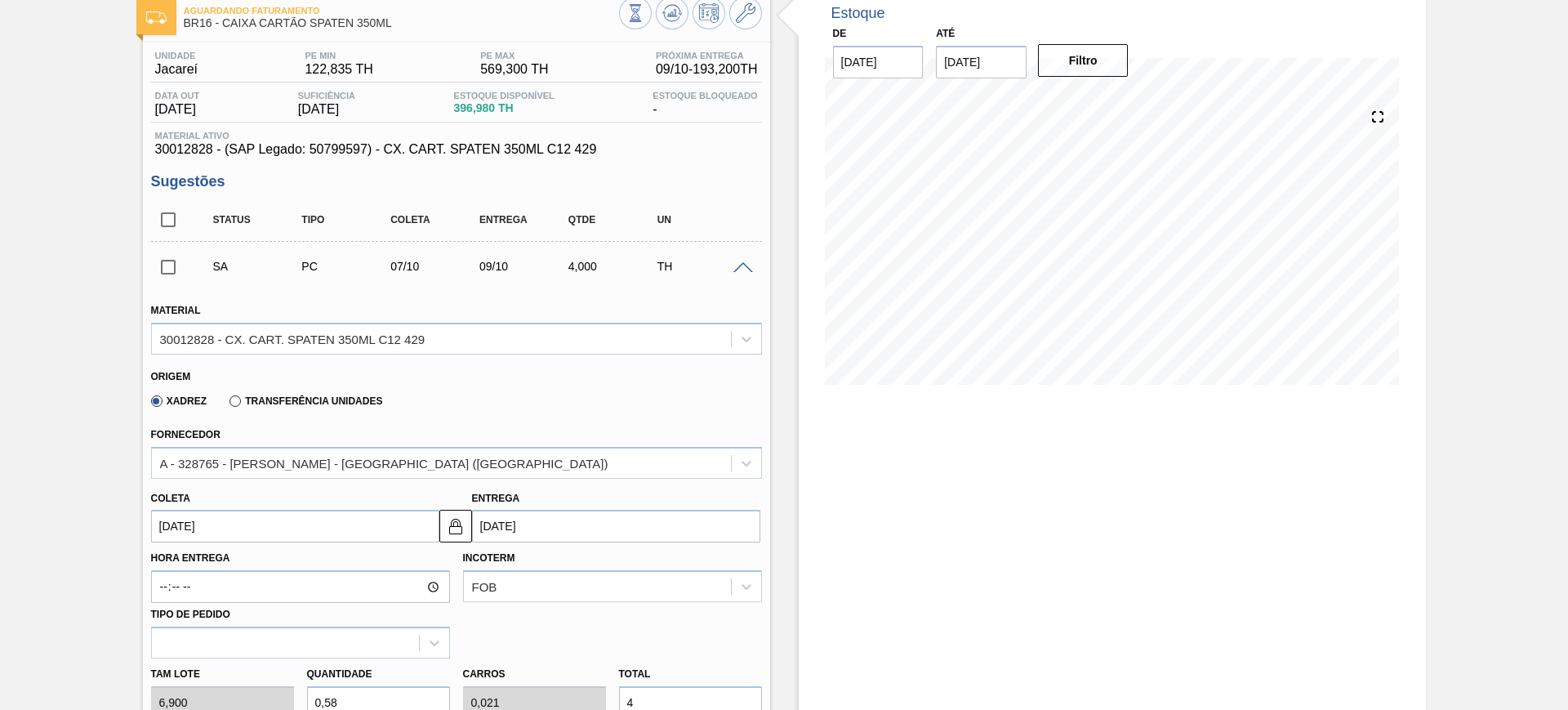
scroll to position [155, 0]
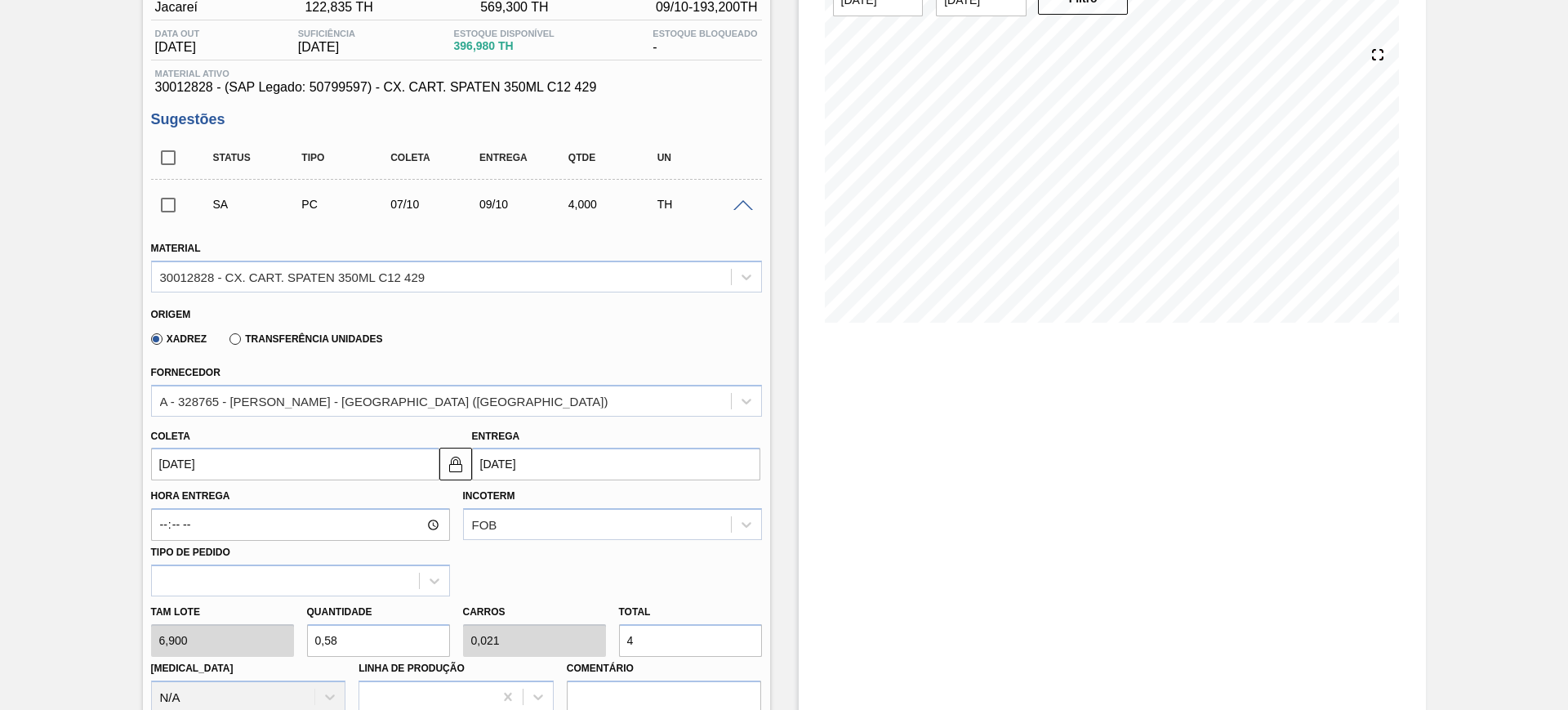
click at [551, 470] on input "[DATE]" at bounding box center [616, 464] width 288 height 33
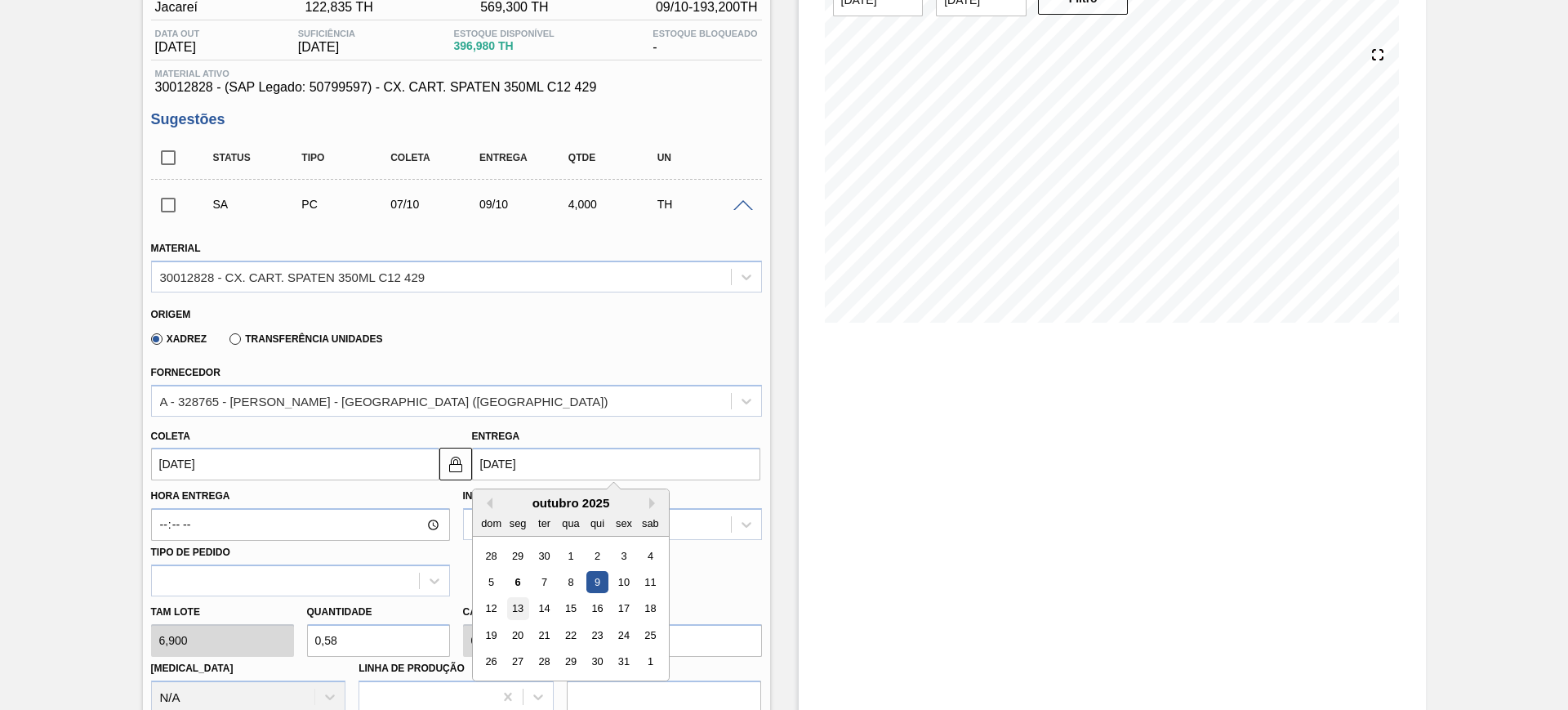
click at [508, 605] on div "13" at bounding box center [517, 609] width 22 height 22
type input "[DATE]"
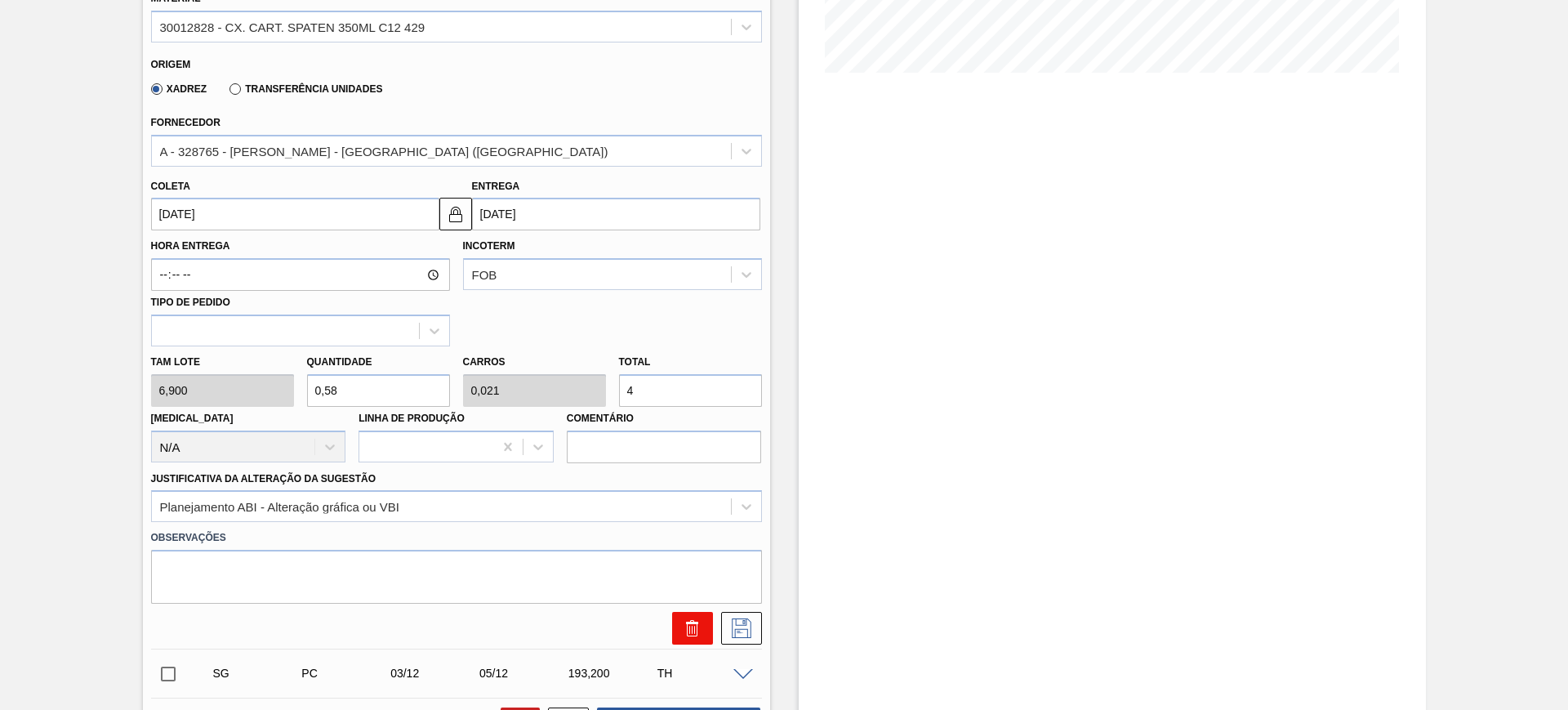
scroll to position [461, 0]
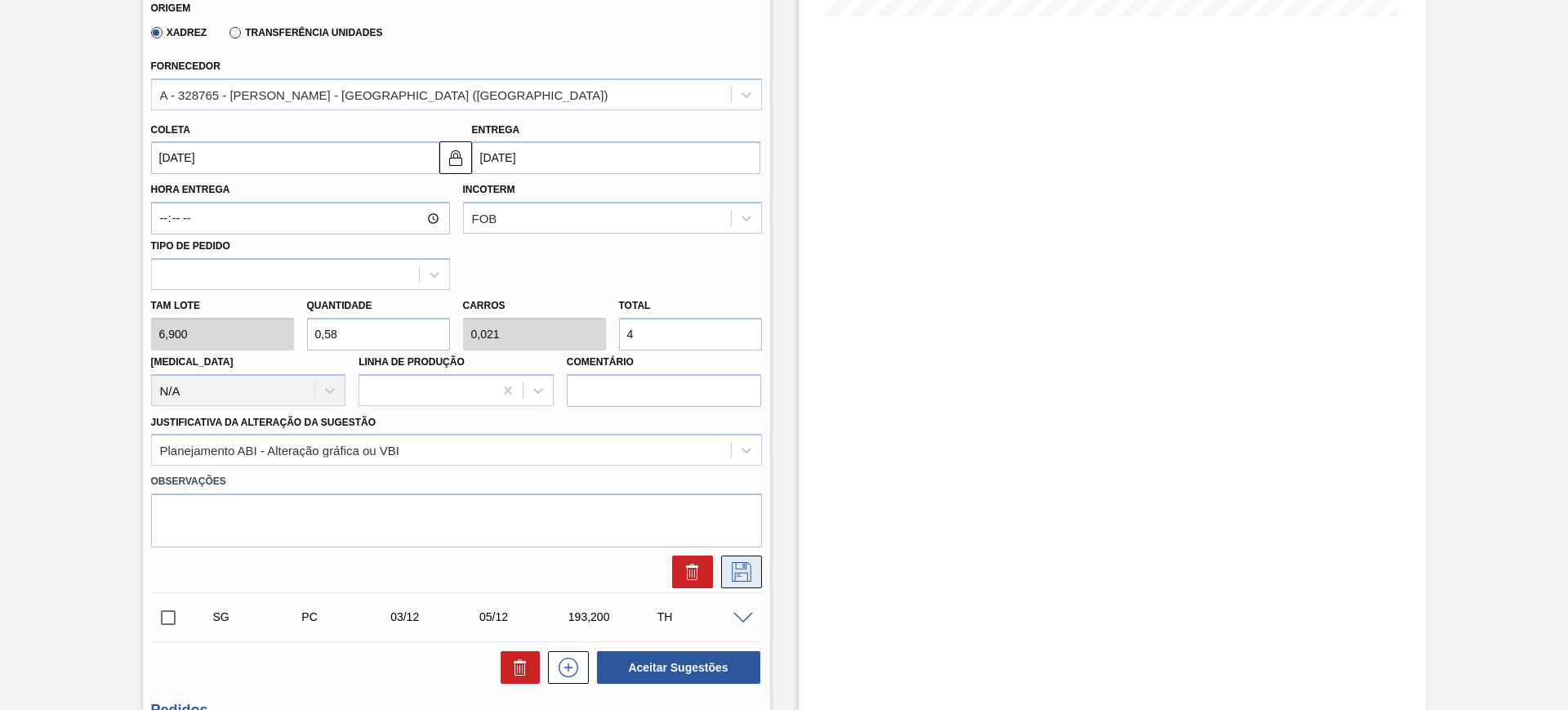
click at [752, 572] on icon at bounding box center [740, 571] width 26 height 19
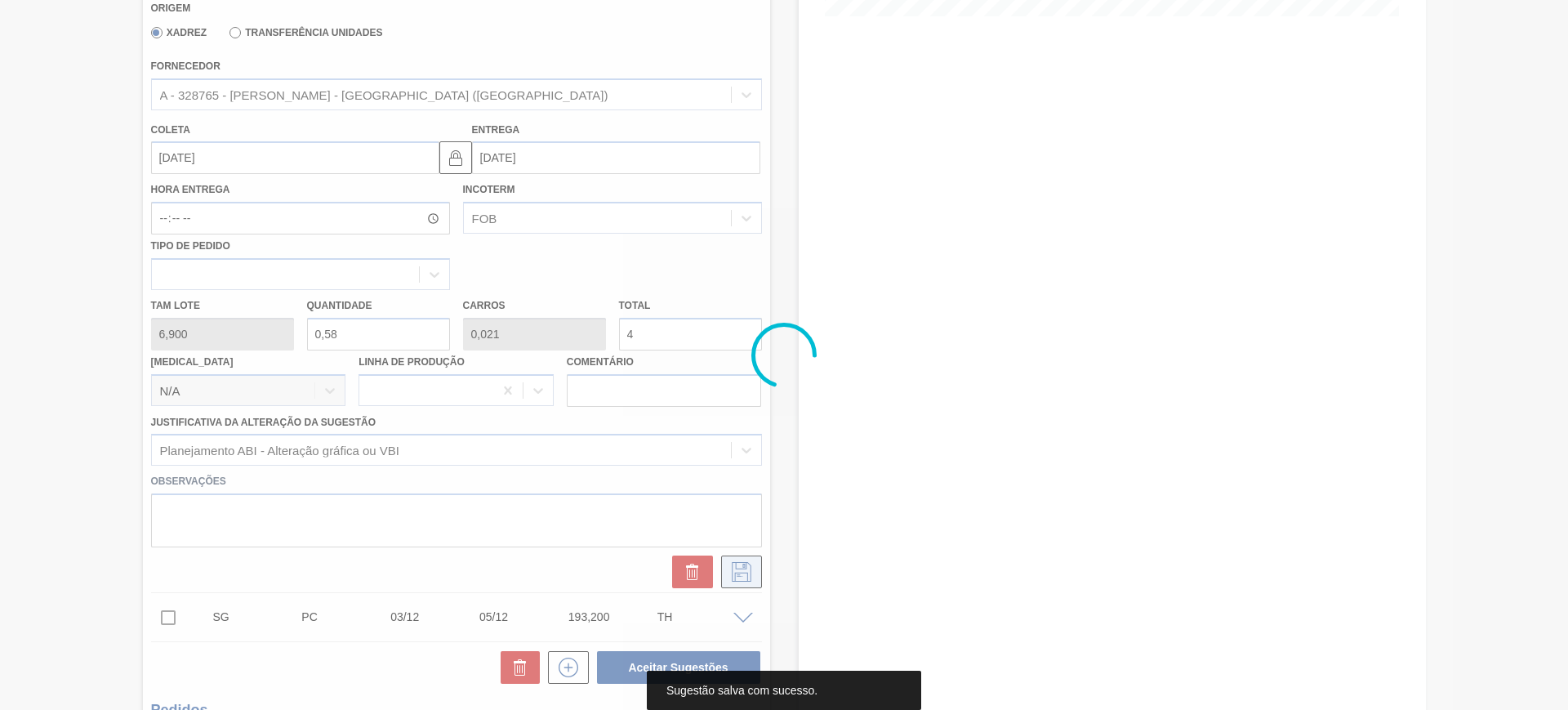
scroll to position [53, 0]
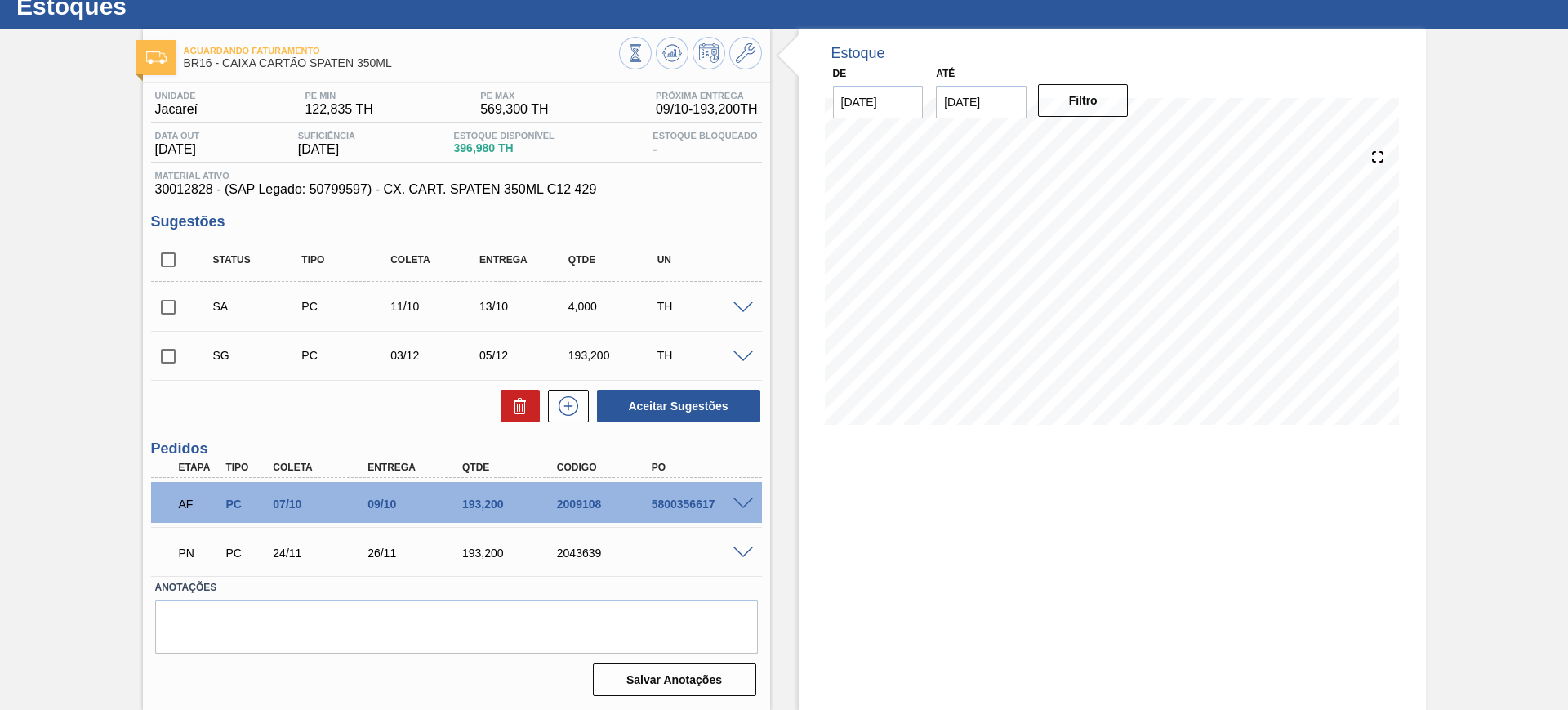
click at [172, 301] on input "checkbox" at bounding box center [168, 306] width 34 height 34
click at [638, 401] on button "Aceitar Sugestões" at bounding box center [678, 405] width 163 height 33
checkbox input "false"
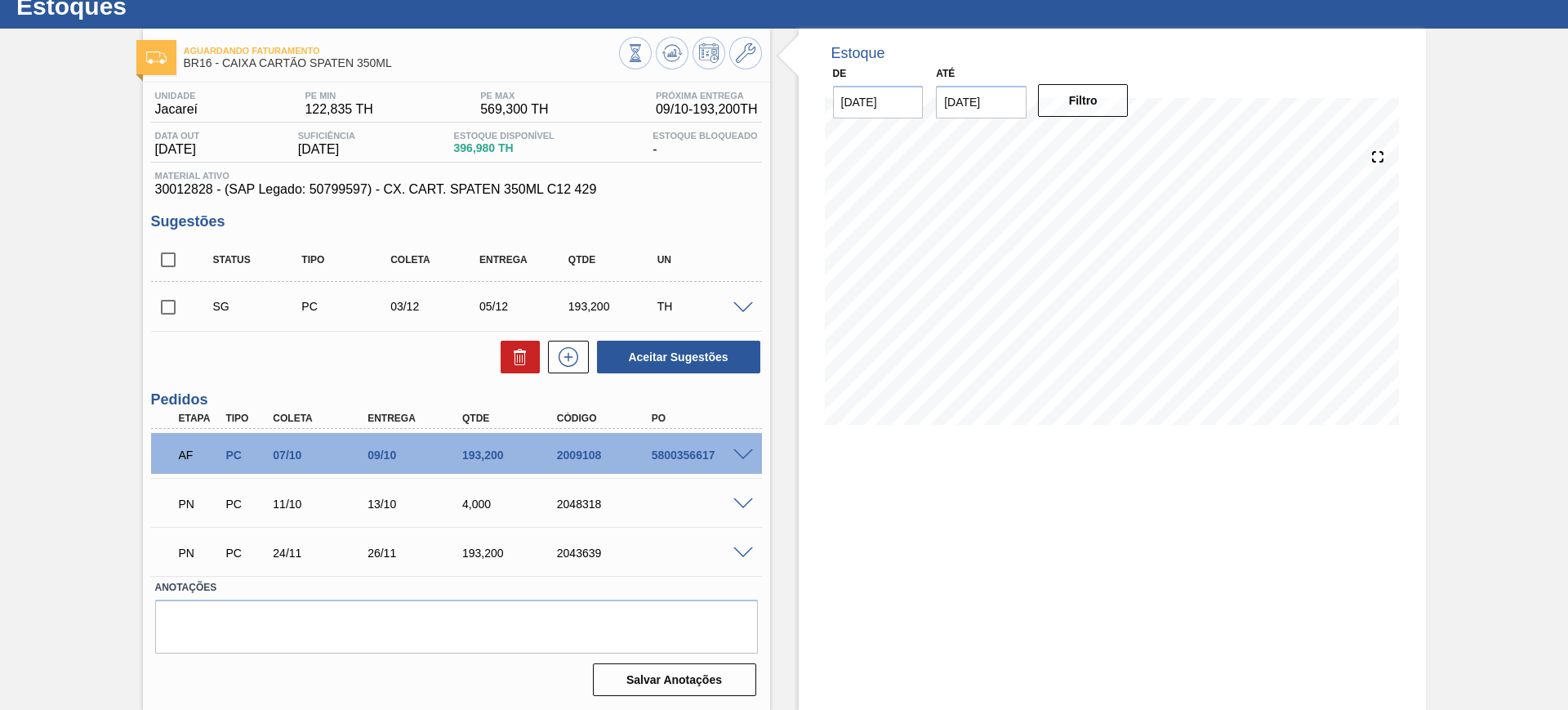
click at [575, 507] on div "2048318" at bounding box center [606, 504] width 106 height 13
click at [574, 500] on div "2048318" at bounding box center [606, 504] width 106 height 13
copy div "2048318"
